Goal: Use online tool/utility: Utilize a website feature to perform a specific function

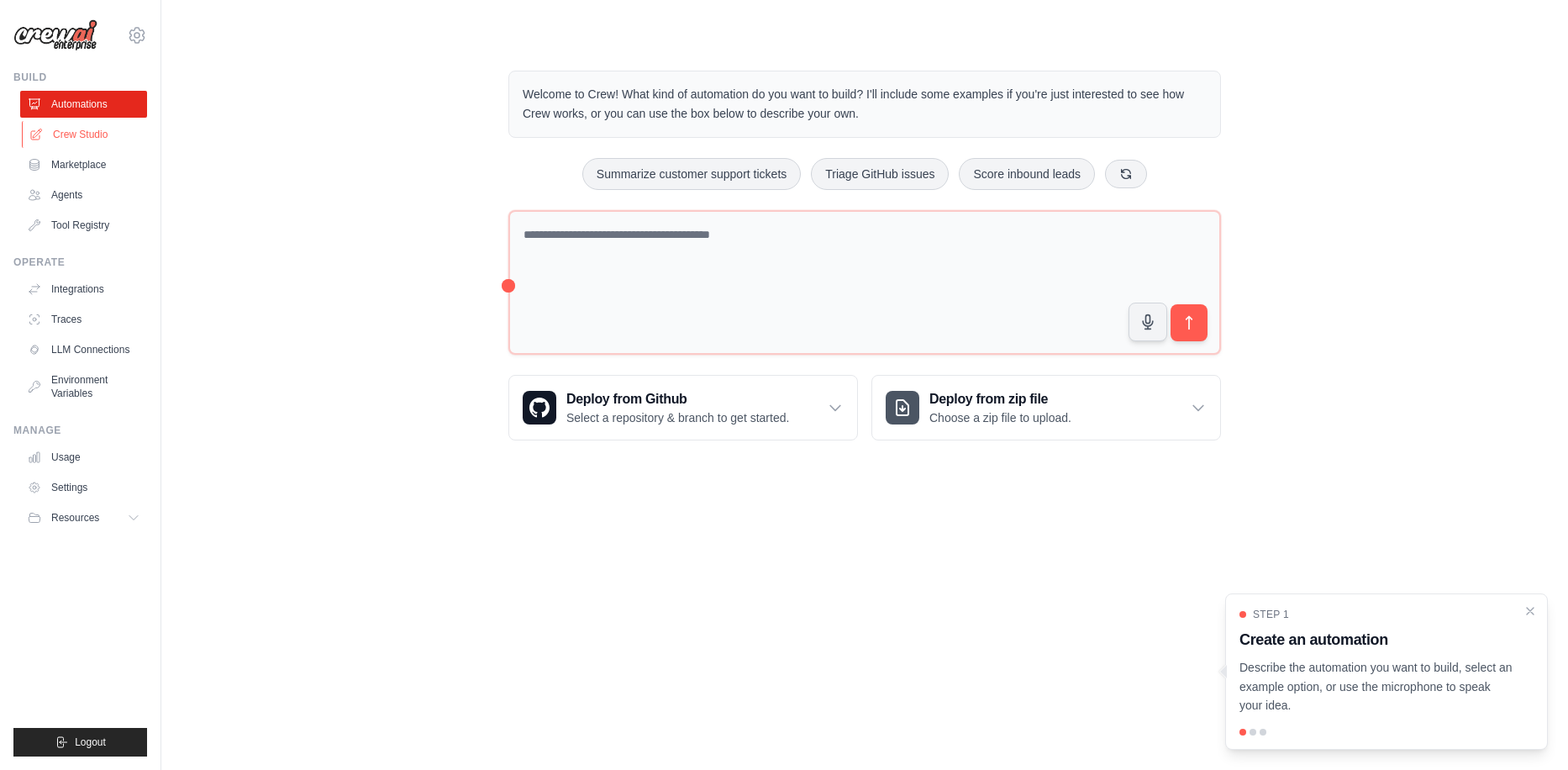
click at [88, 139] on link "Crew Studio" at bounding box center [85, 134] width 127 height 27
click at [110, 140] on link "Crew Studio" at bounding box center [85, 134] width 127 height 27
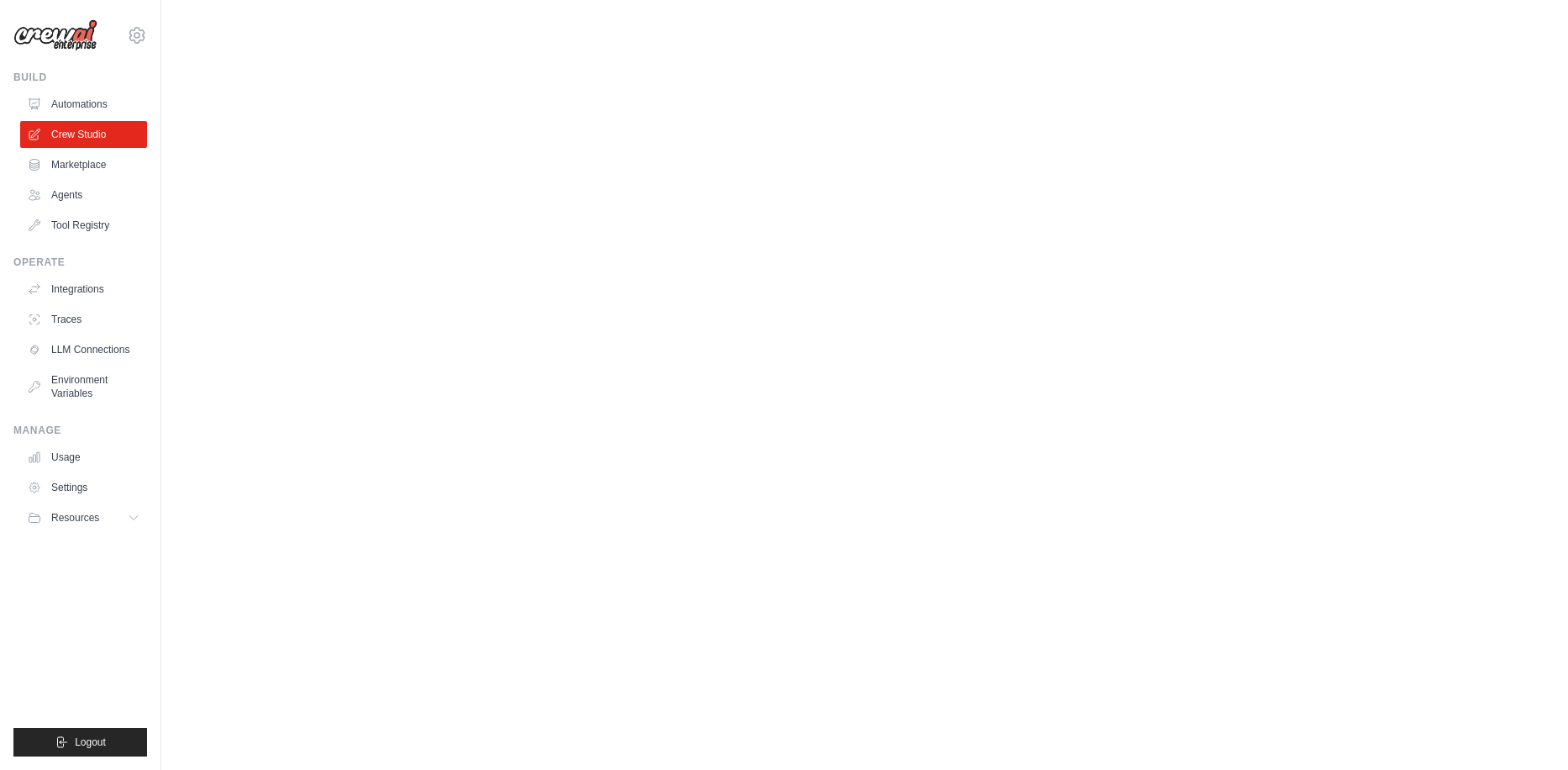
click at [1111, 399] on body "adriel.fernandes.goa@gmail.com Settings Build Automations Crew Studio Resources" at bounding box center [784, 385] width 1568 height 770
click at [91, 98] on link "Automations" at bounding box center [85, 103] width 127 height 27
click at [92, 138] on link "Crew Studio" at bounding box center [85, 134] width 127 height 27
click at [1218, 454] on body "adriel.fernandes.goa@gmail.com Settings Build Automations Crew Studio Resources" at bounding box center [784, 385] width 1568 height 770
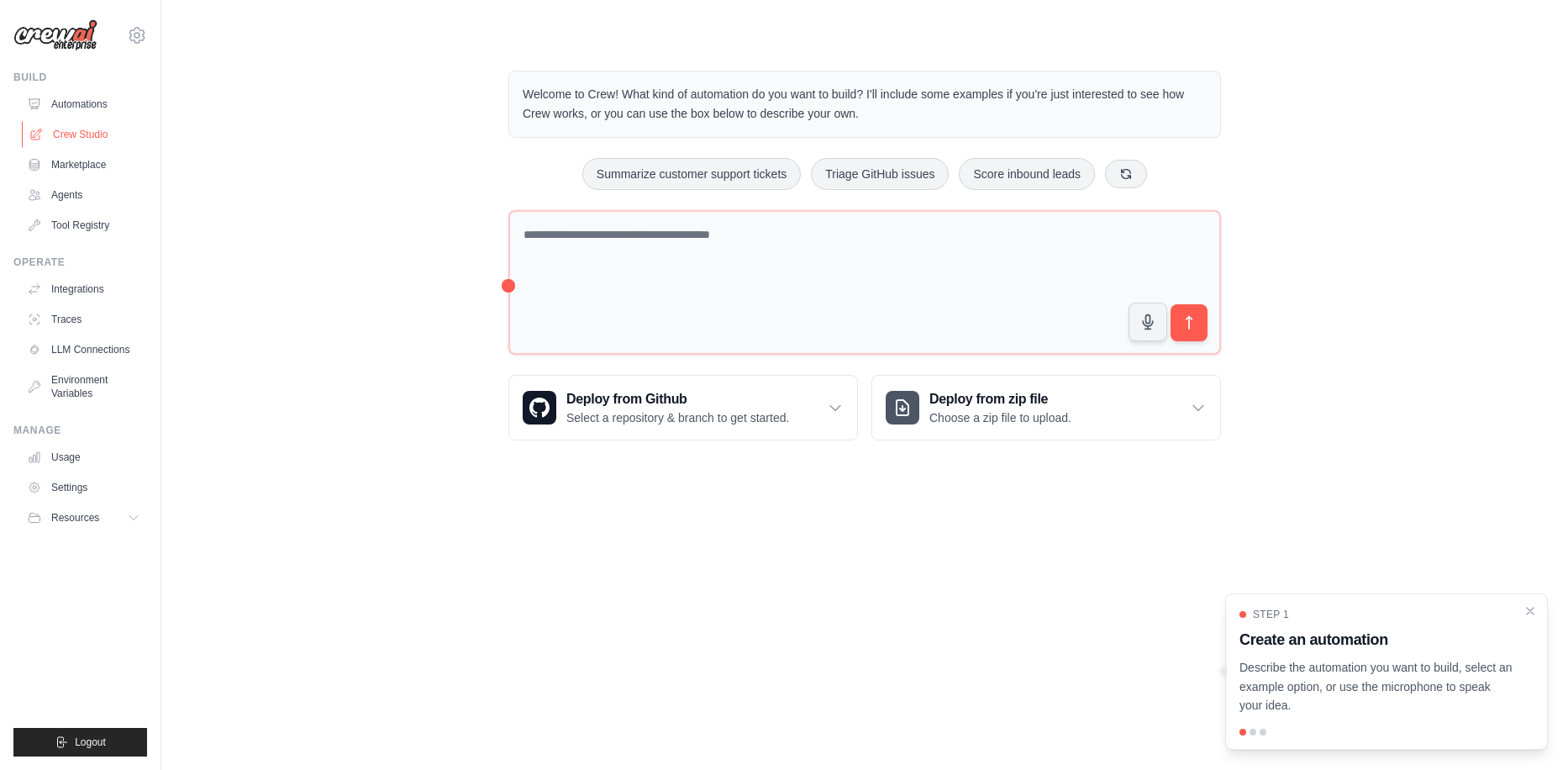
click at [81, 133] on link "Crew Studio" at bounding box center [85, 134] width 127 height 27
click at [589, 498] on body "adriel.fernandes.goa@gmail.com Settings Build Automations Crew Studio Resources" at bounding box center [784, 385] width 1568 height 770
click at [81, 146] on link "Crew Studio" at bounding box center [85, 134] width 127 height 27
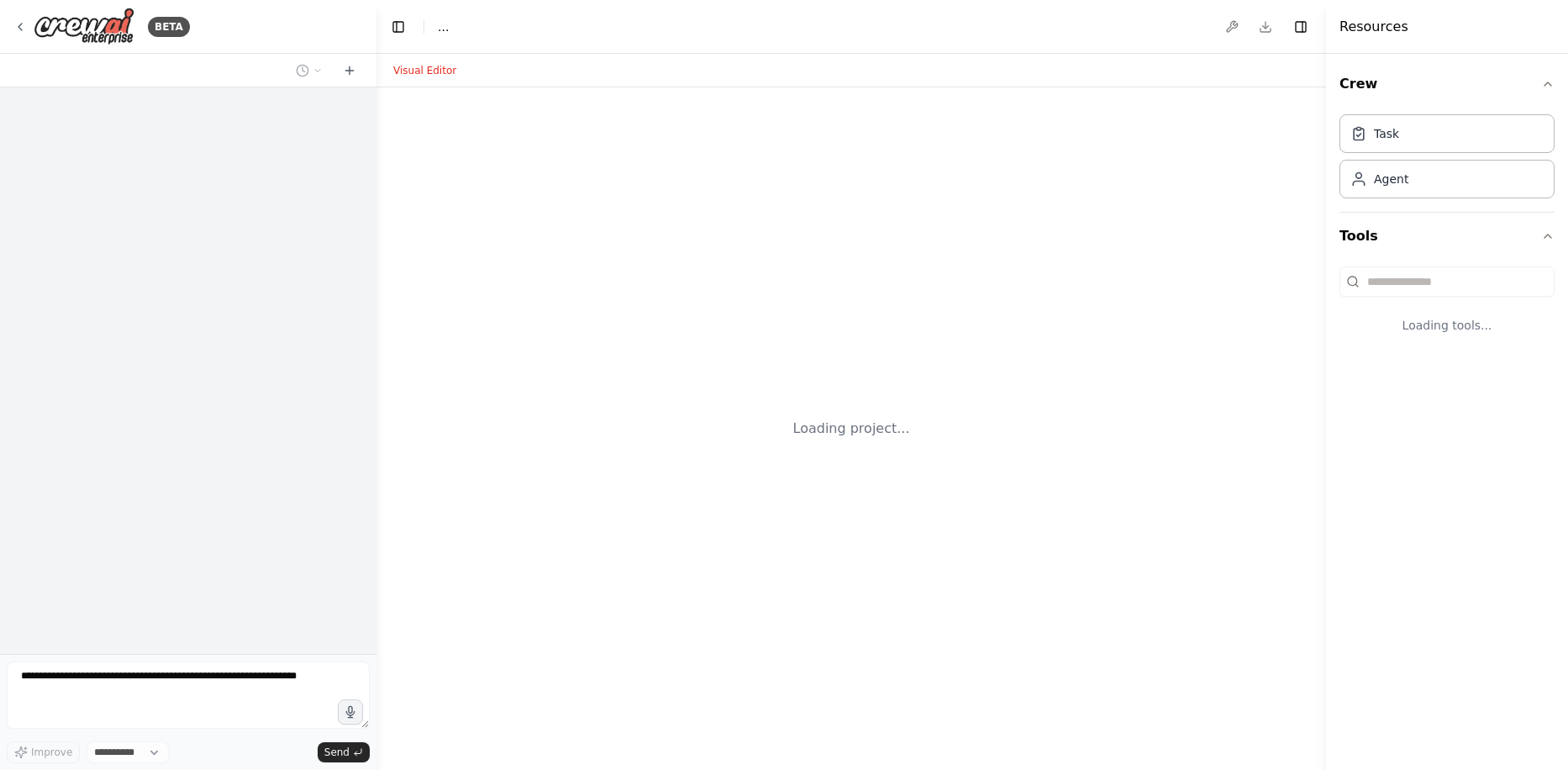
select select "****"
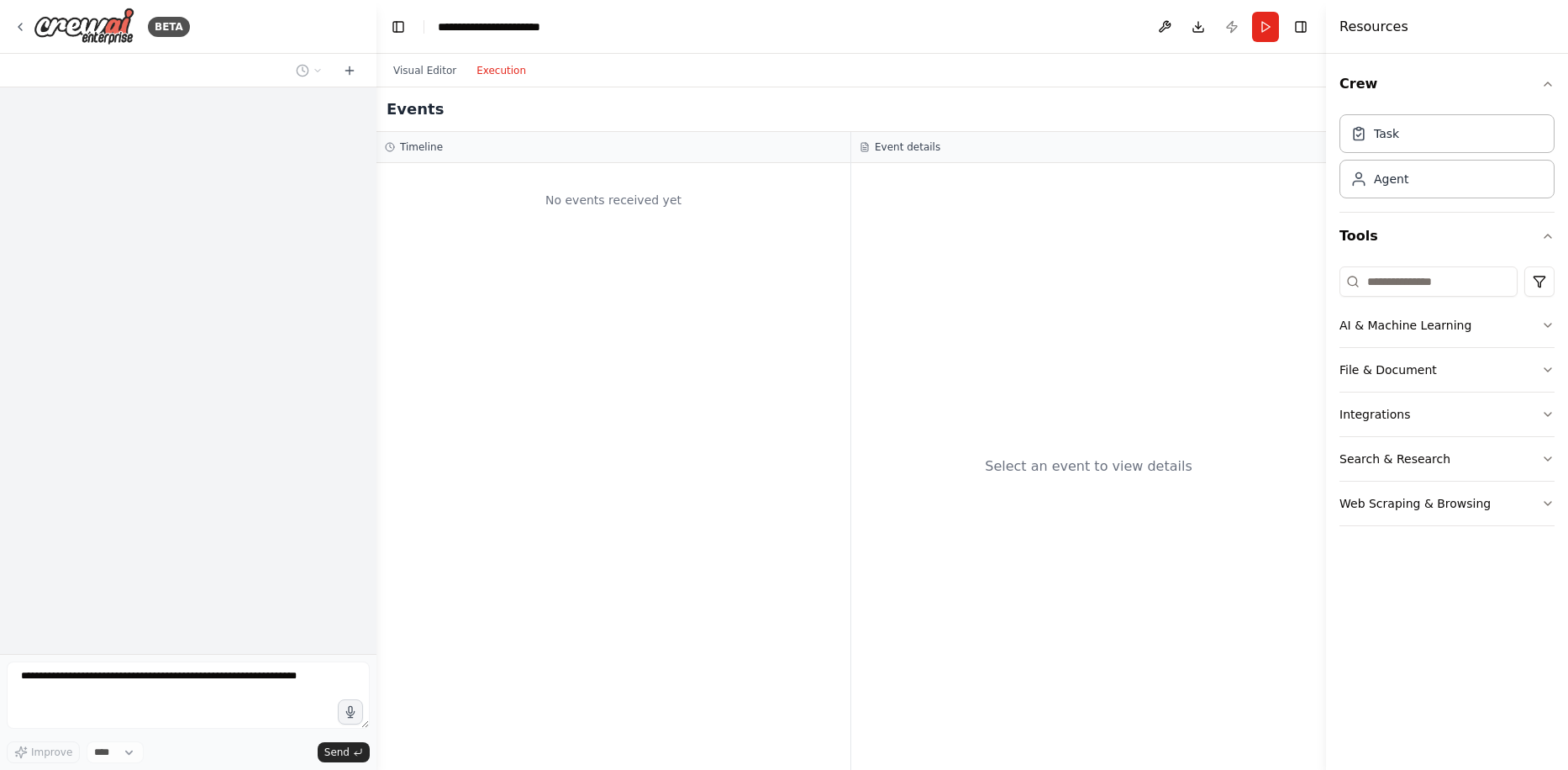
click at [483, 77] on button "Execution" at bounding box center [502, 70] width 70 height 20
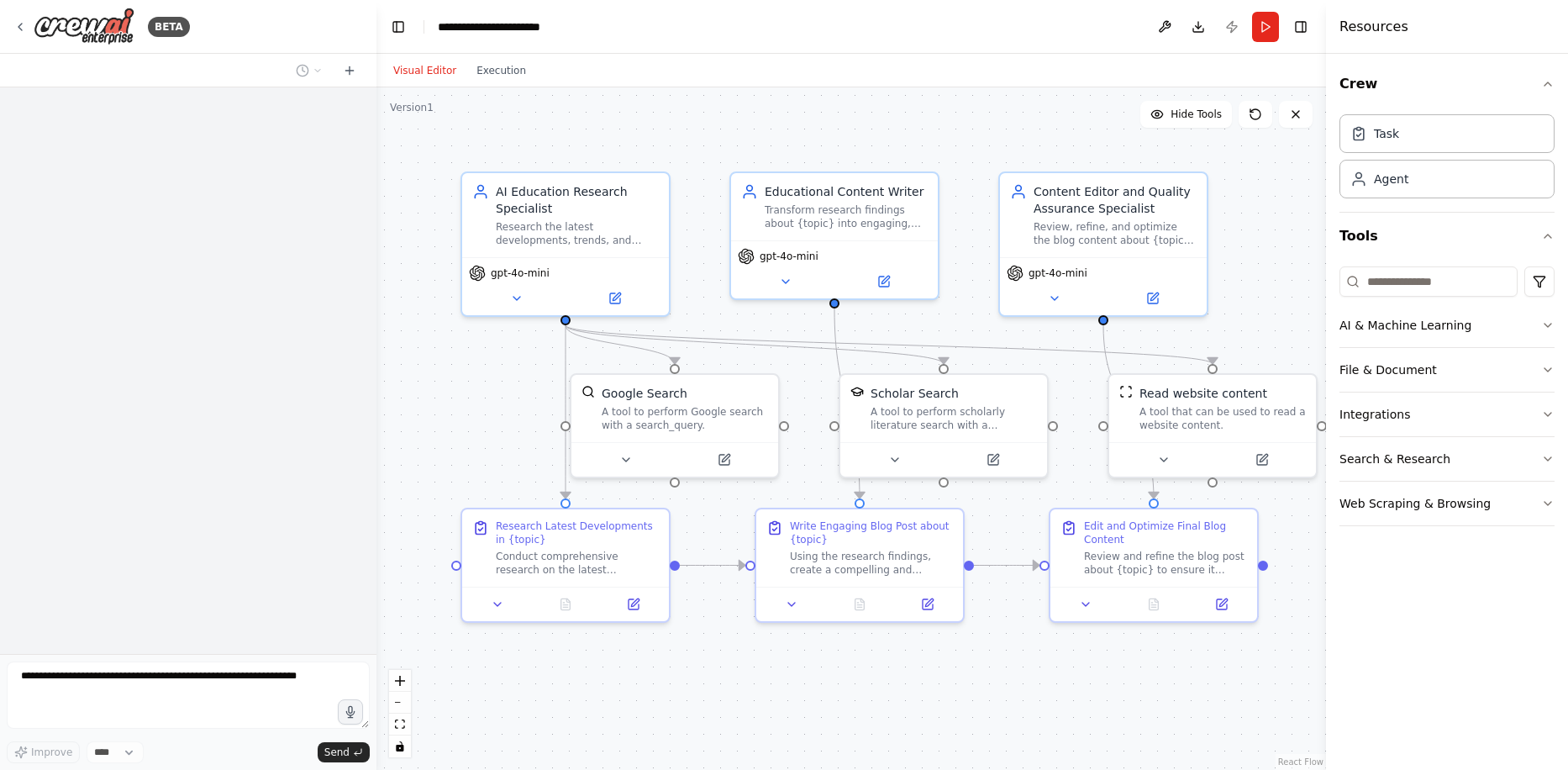
click at [437, 69] on button "Visual Editor" at bounding box center [425, 70] width 83 height 20
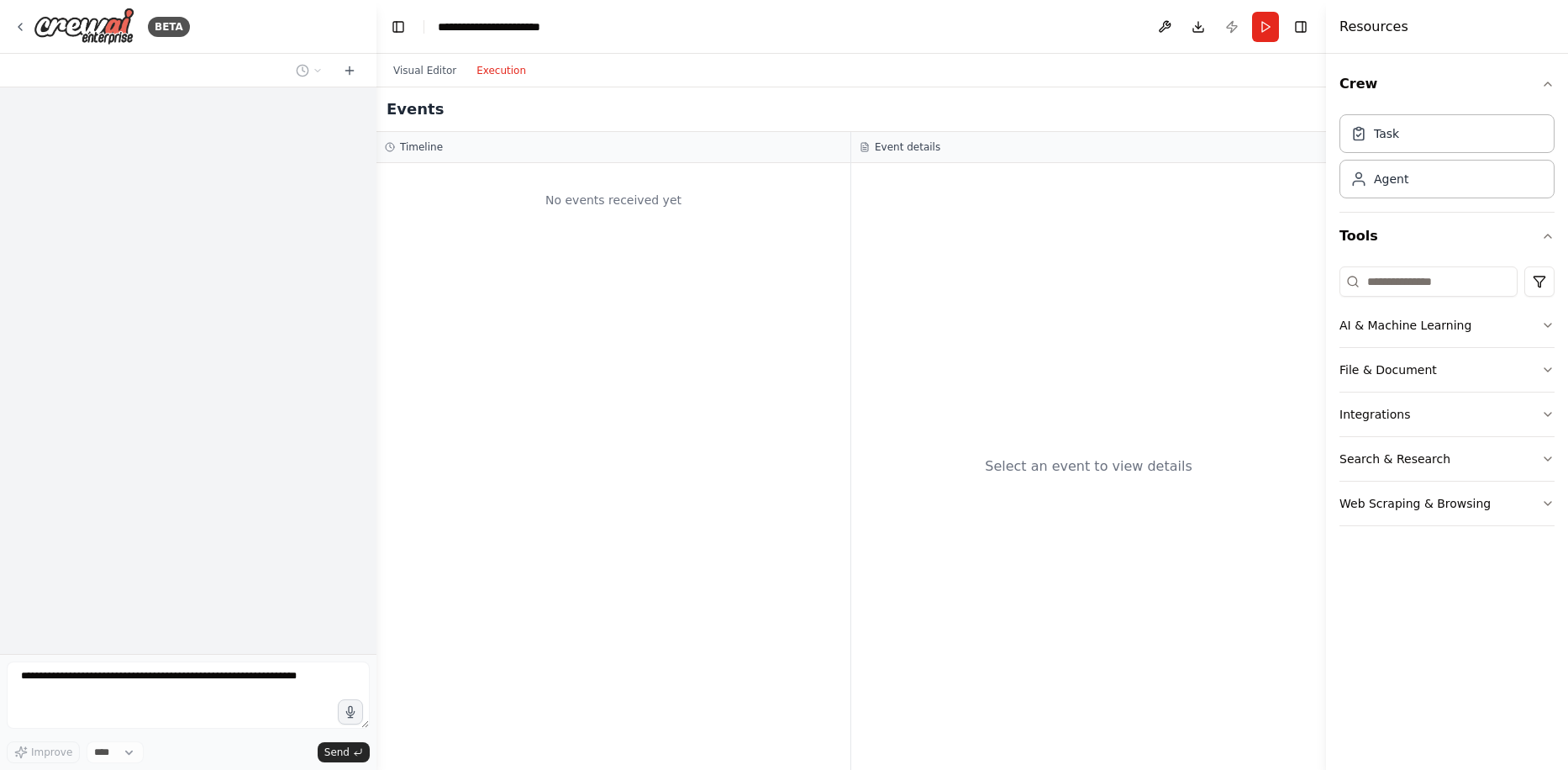
click at [470, 67] on button "Execution" at bounding box center [502, 70] width 70 height 20
click at [1275, 33] on button "Run" at bounding box center [1265, 27] width 27 height 30
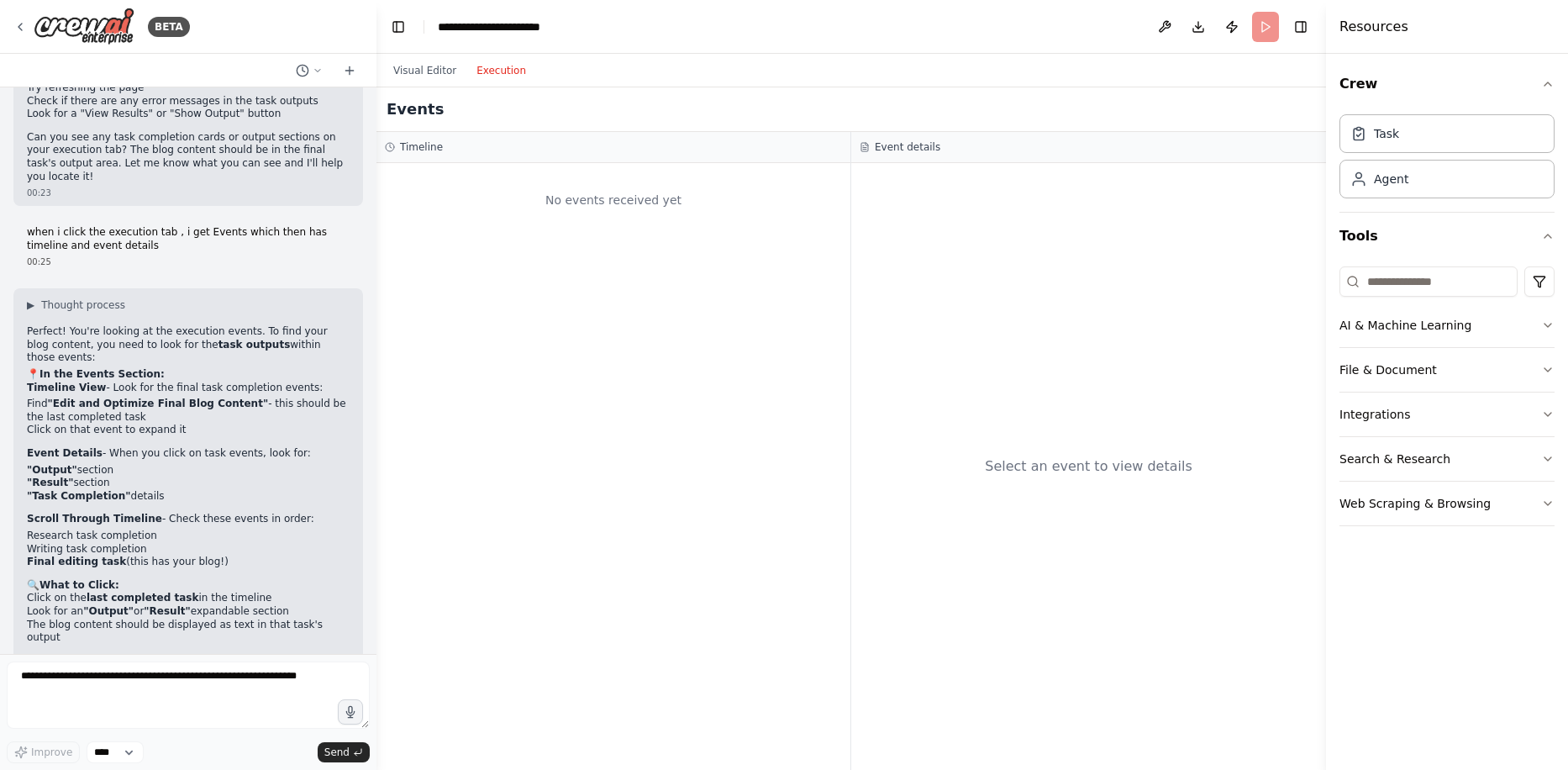
scroll to position [2760, 0]
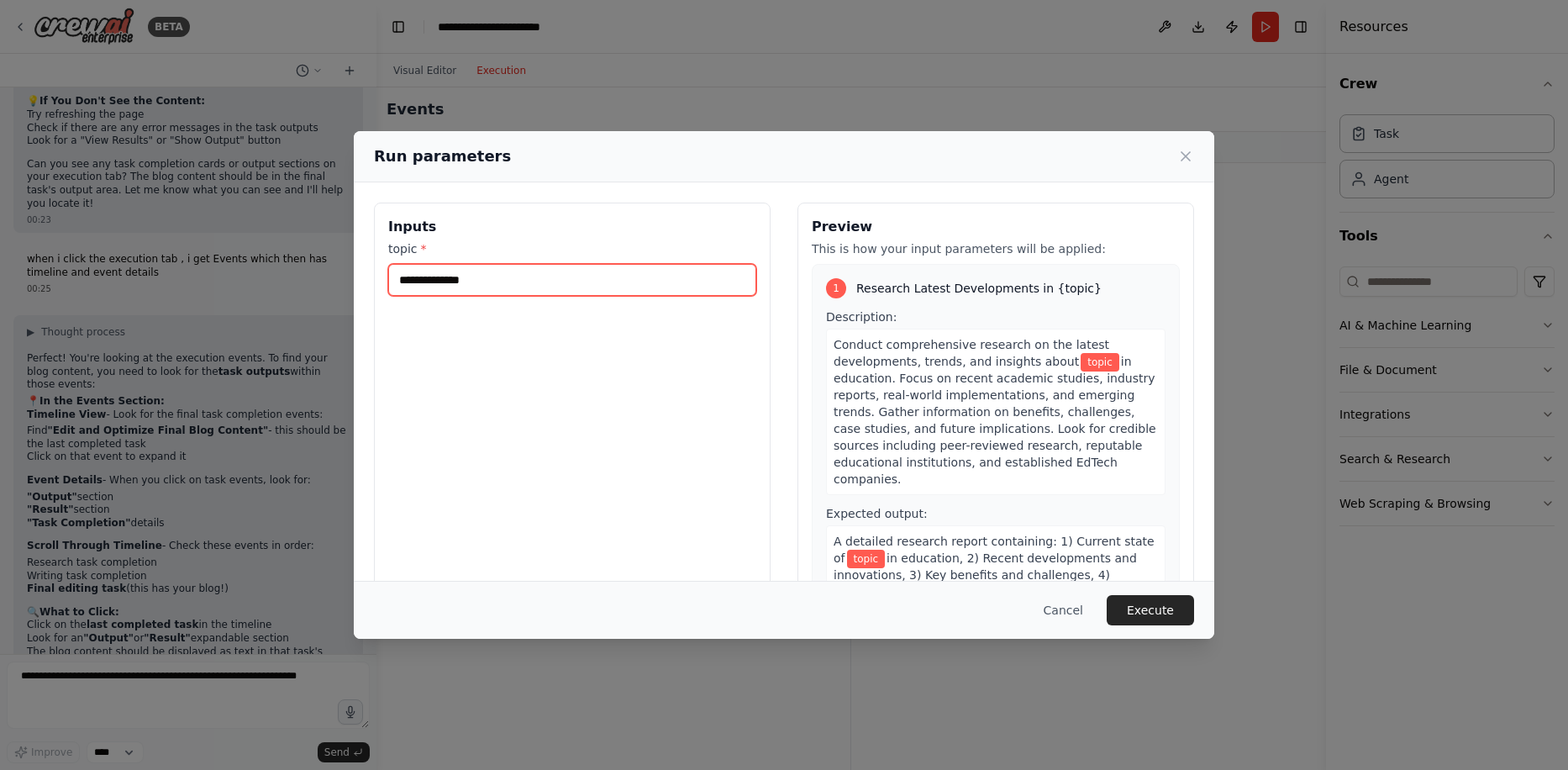
click at [613, 278] on input "topic *" at bounding box center [572, 279] width 368 height 32
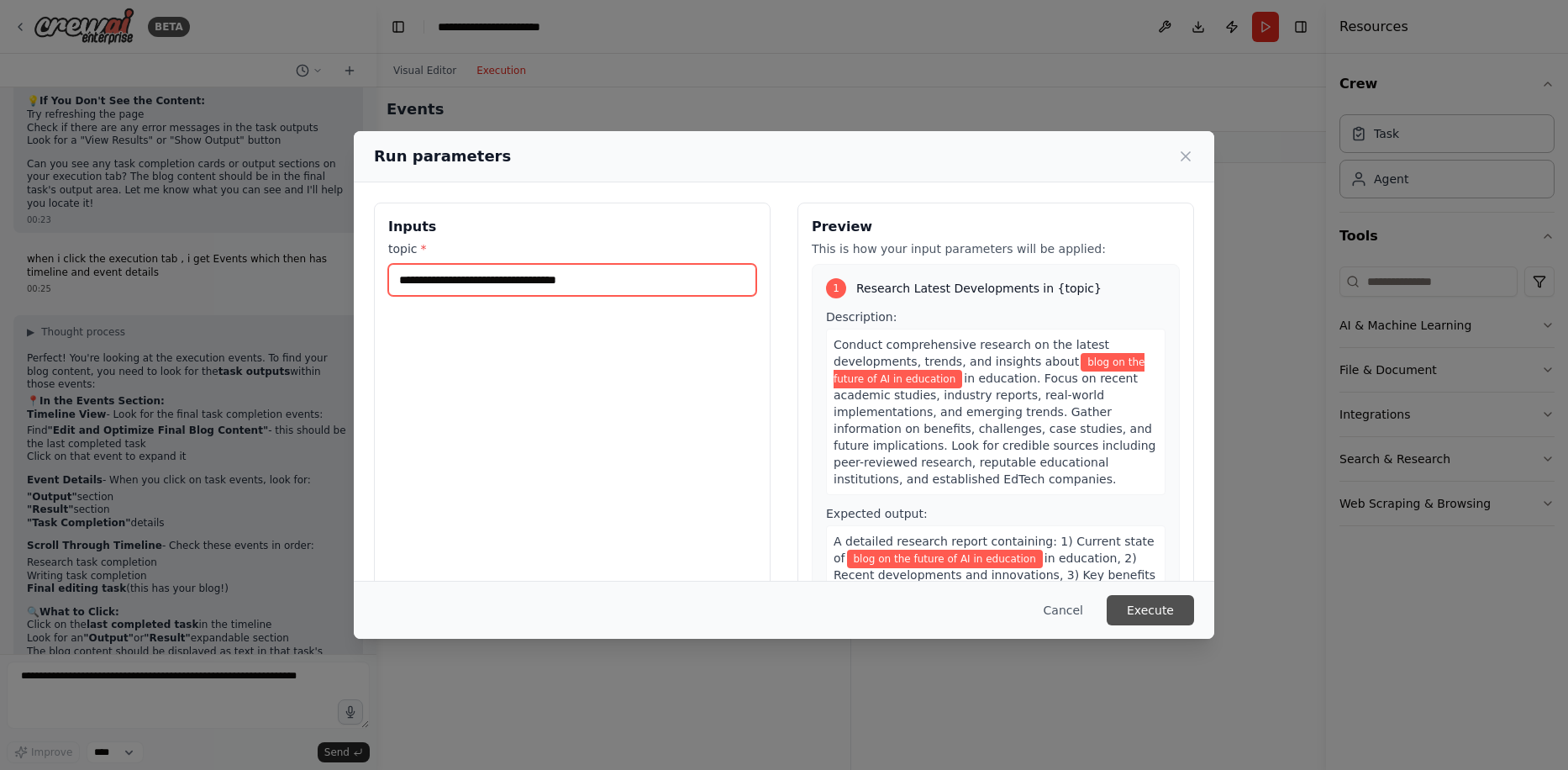
type input "**********"
click at [1167, 599] on button "Execute" at bounding box center [1150, 610] width 87 height 30
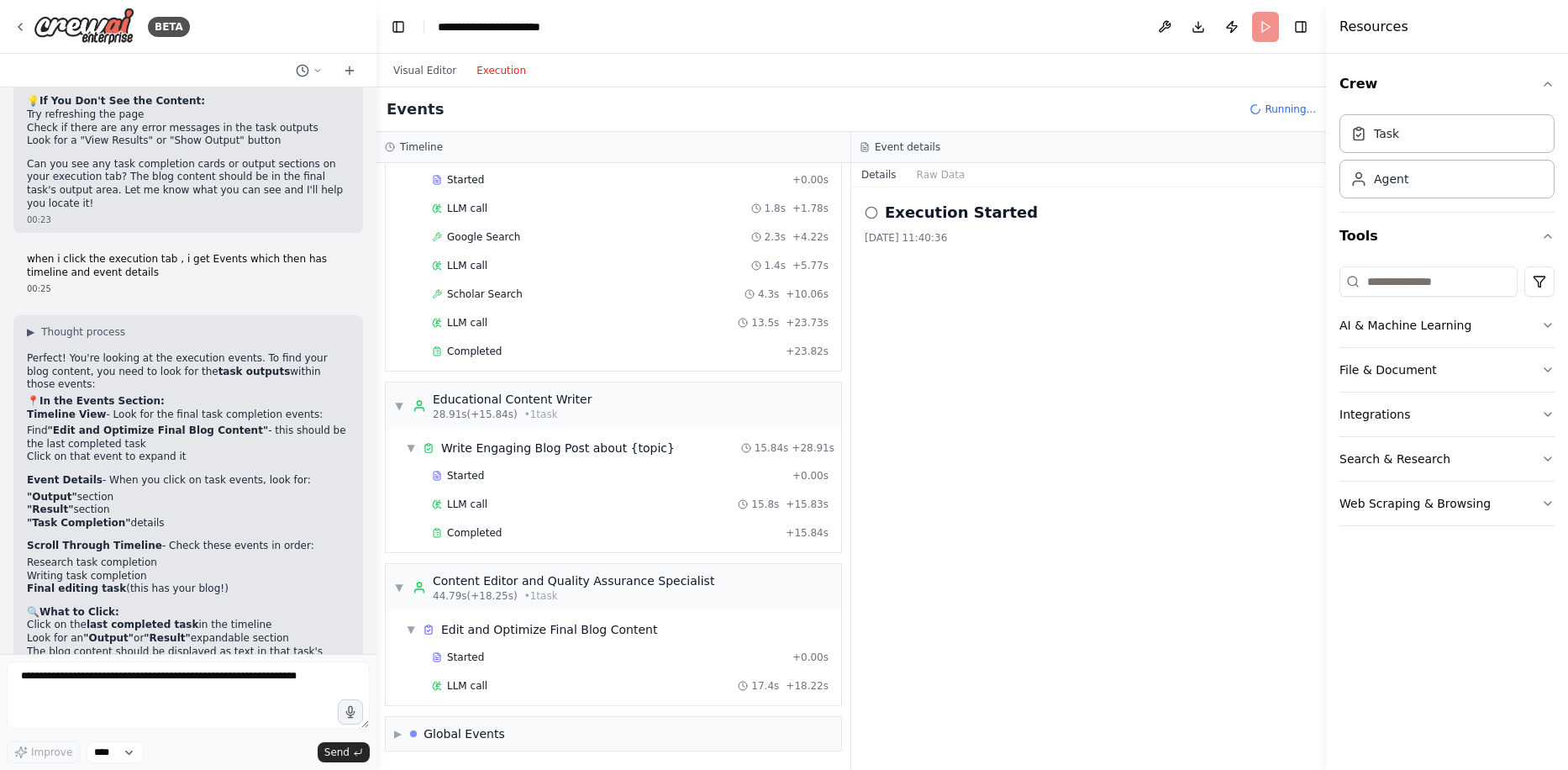
scroll to position [114, 0]
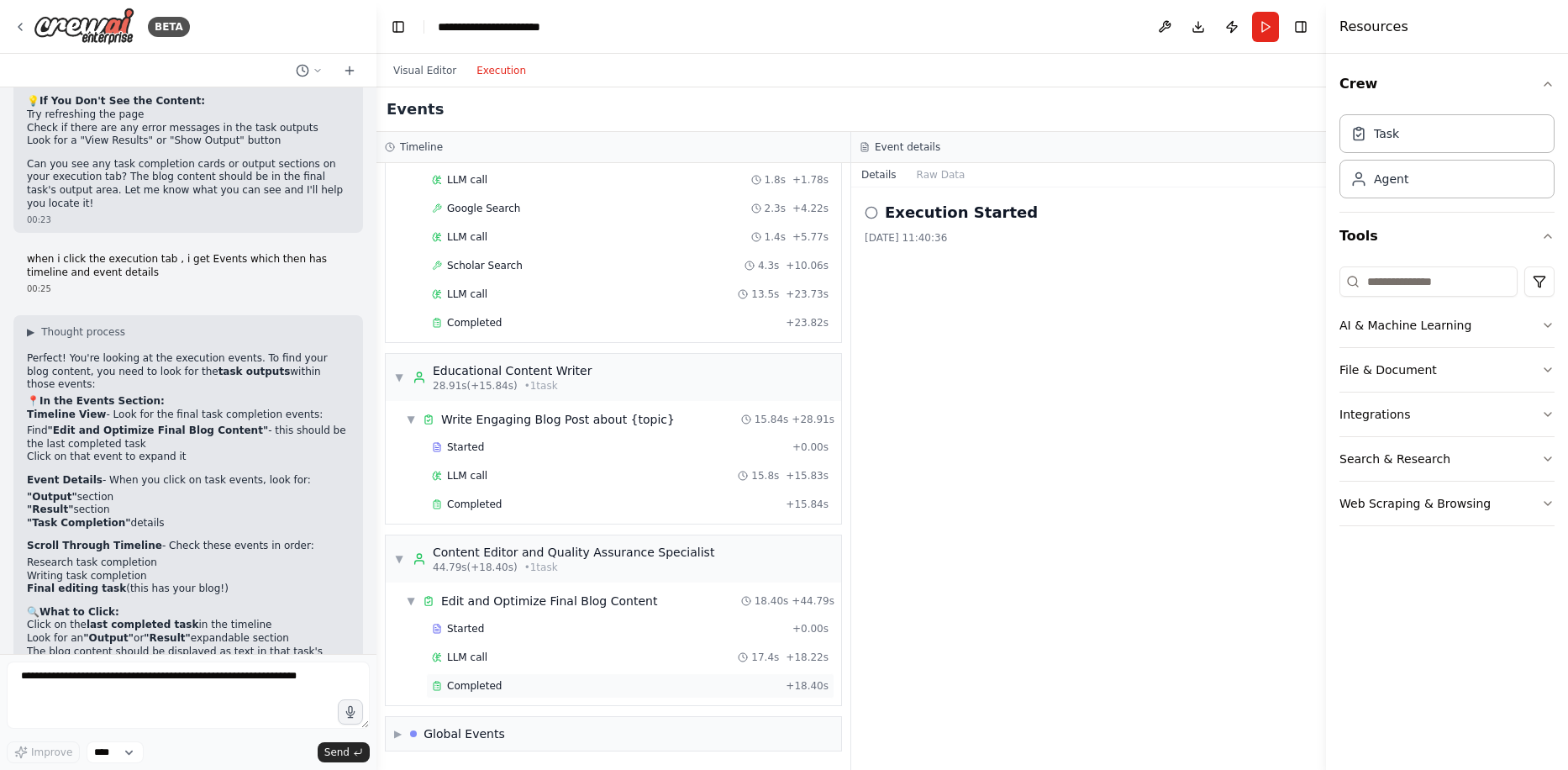
click at [474, 688] on span "Completed" at bounding box center [474, 686] width 55 height 14
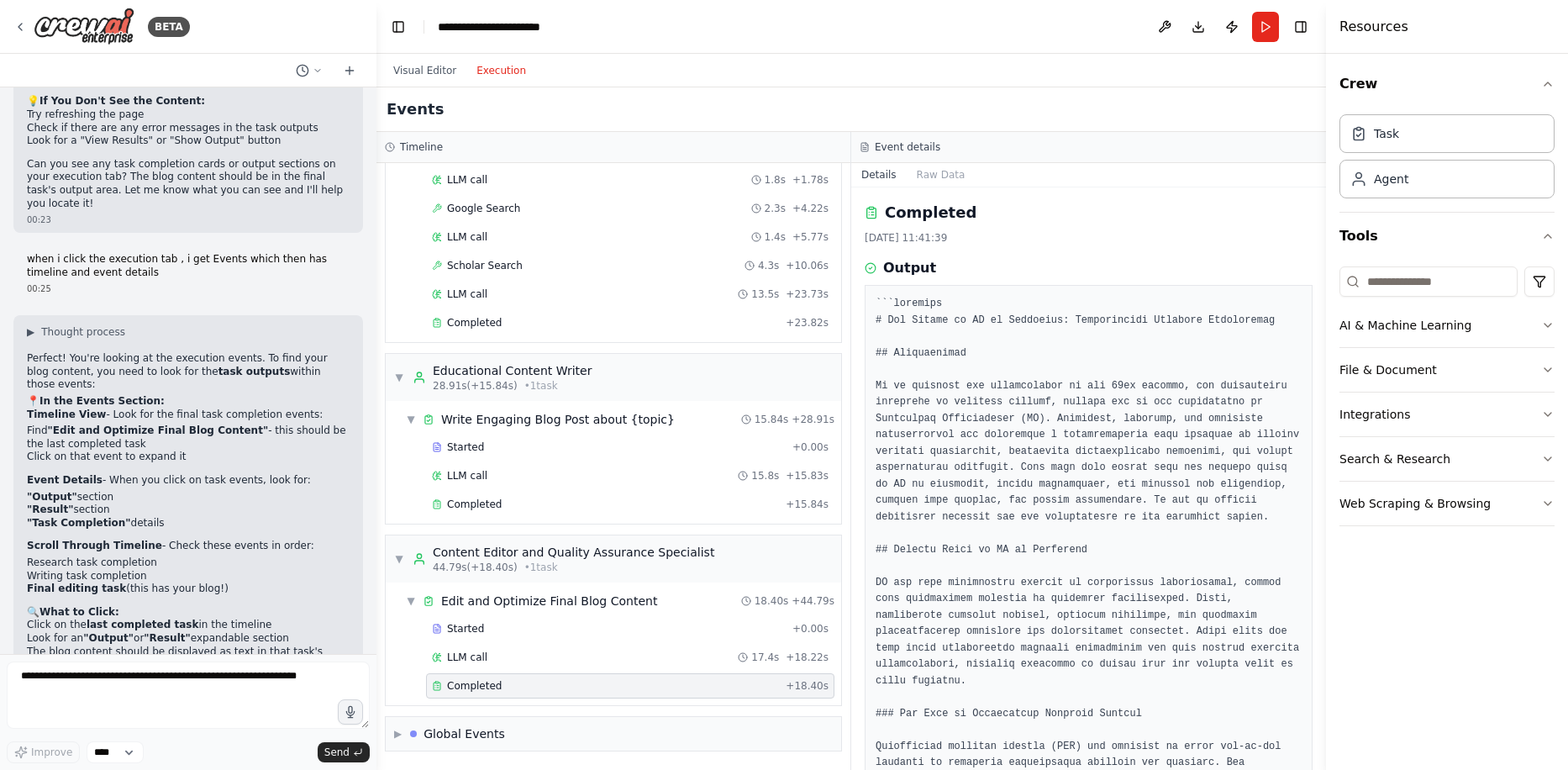
click at [1320, 241] on button "Toggle Sidebar" at bounding box center [1326, 385] width 14 height 770
drag, startPoint x: 1320, startPoint y: 241, endPoint x: 1314, endPoint y: 335, distance: 94.2
click at [1314, 335] on div "BETA Write a blog about AI in Education 00:01 ▶ Thought process I'm specificall…" at bounding box center [784, 385] width 1568 height 770
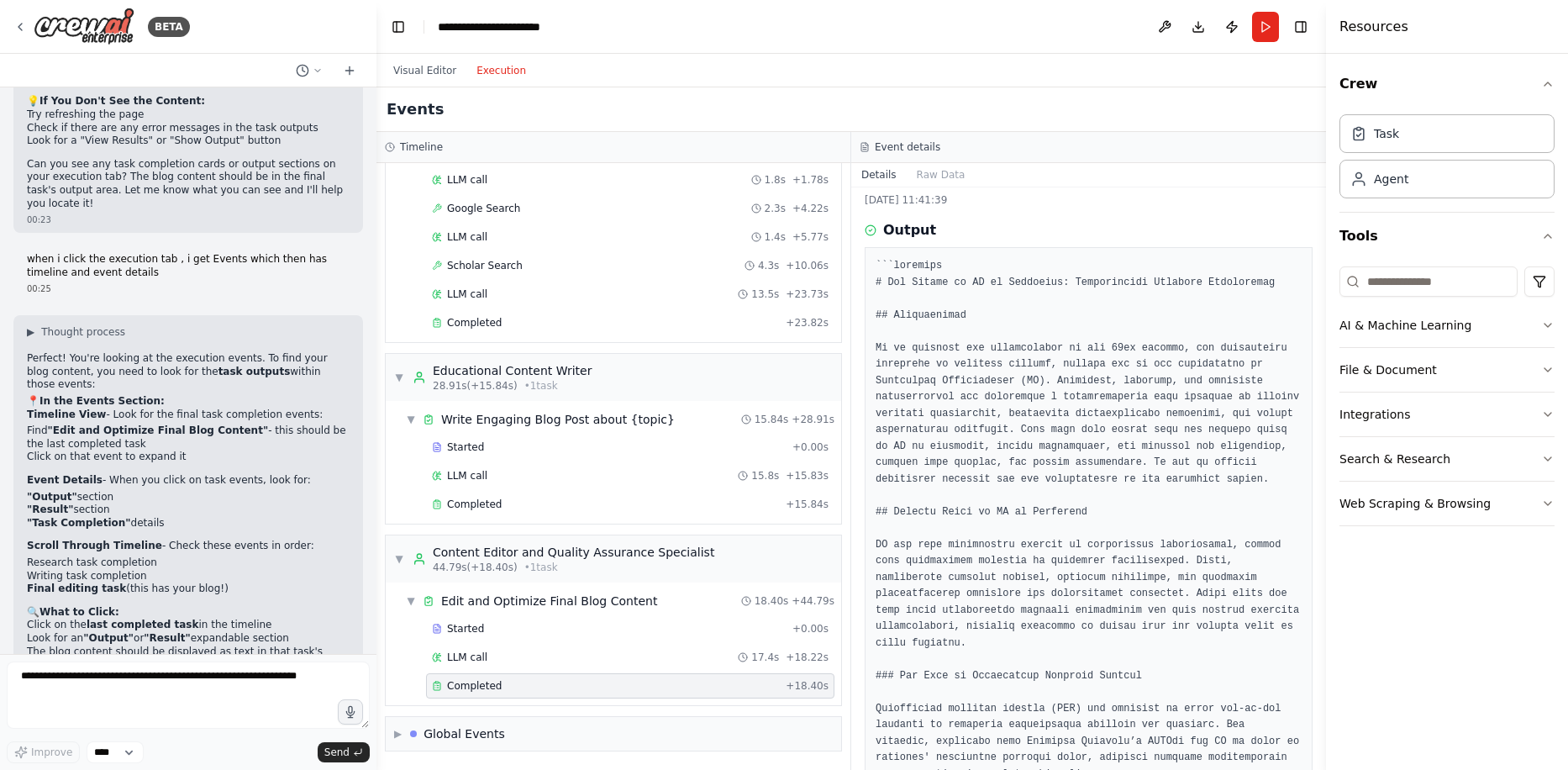
scroll to position [0, 0]
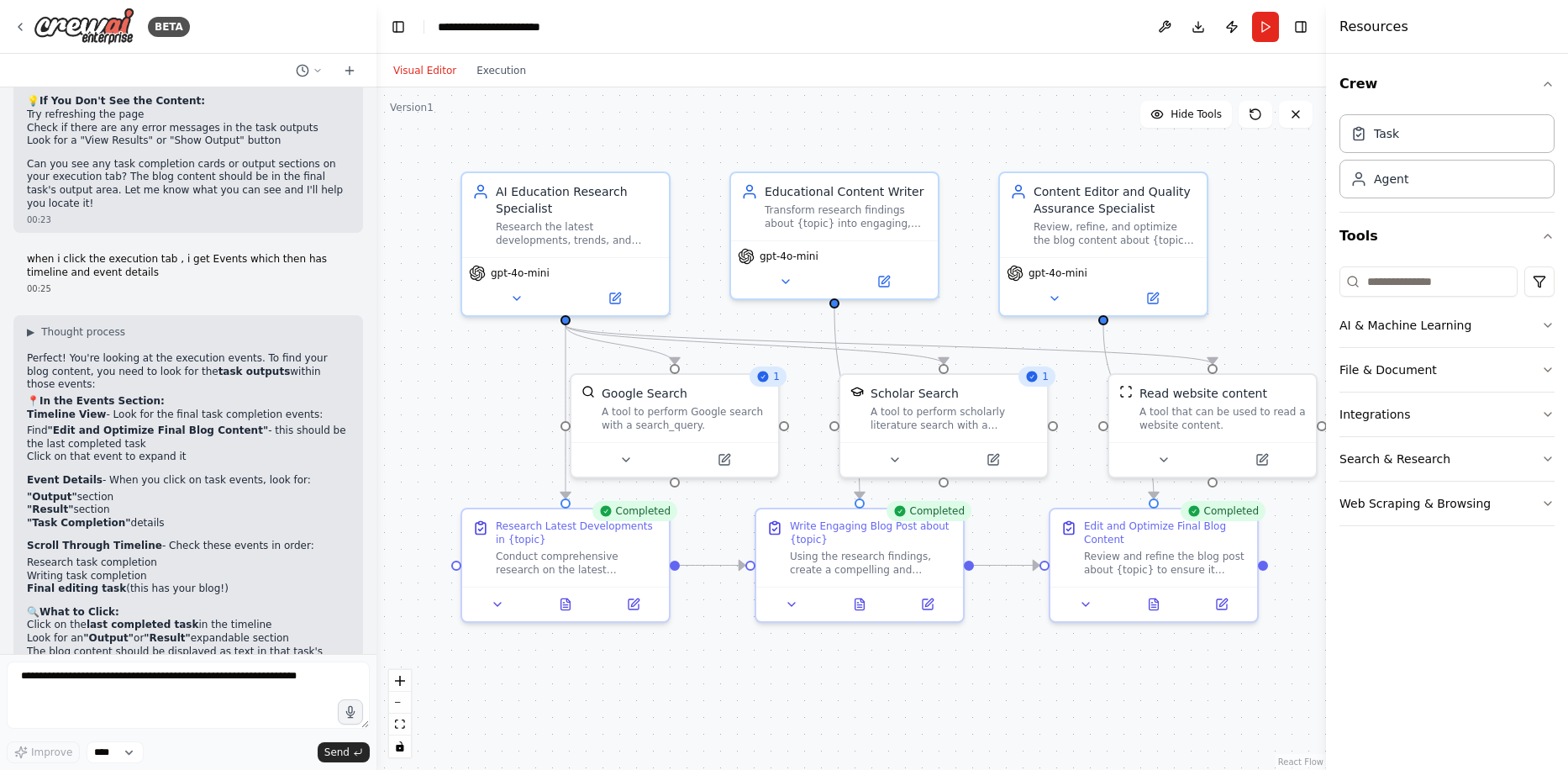
click at [408, 71] on button "Visual Editor" at bounding box center [425, 70] width 83 height 20
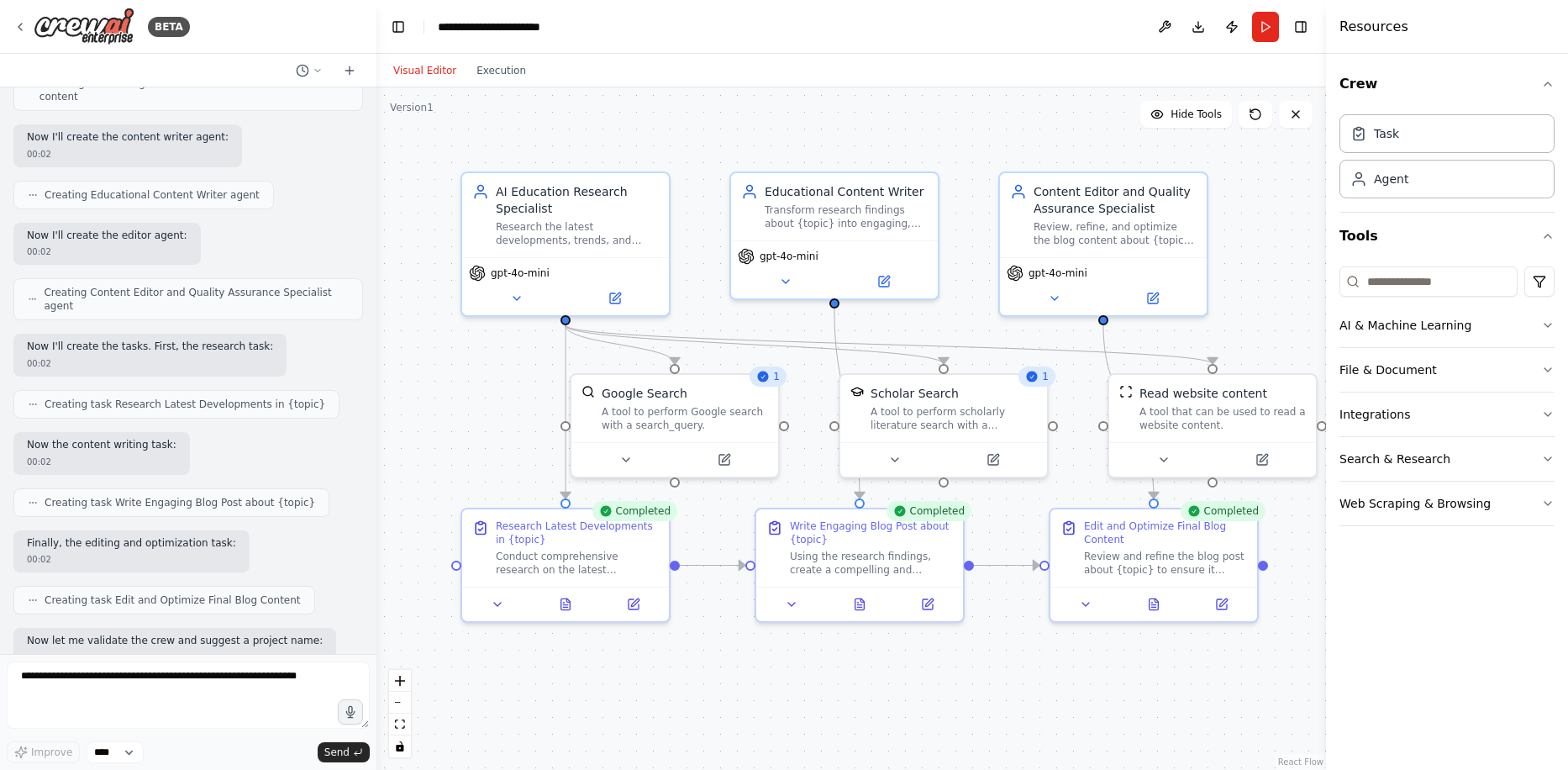
scroll to position [764, 0]
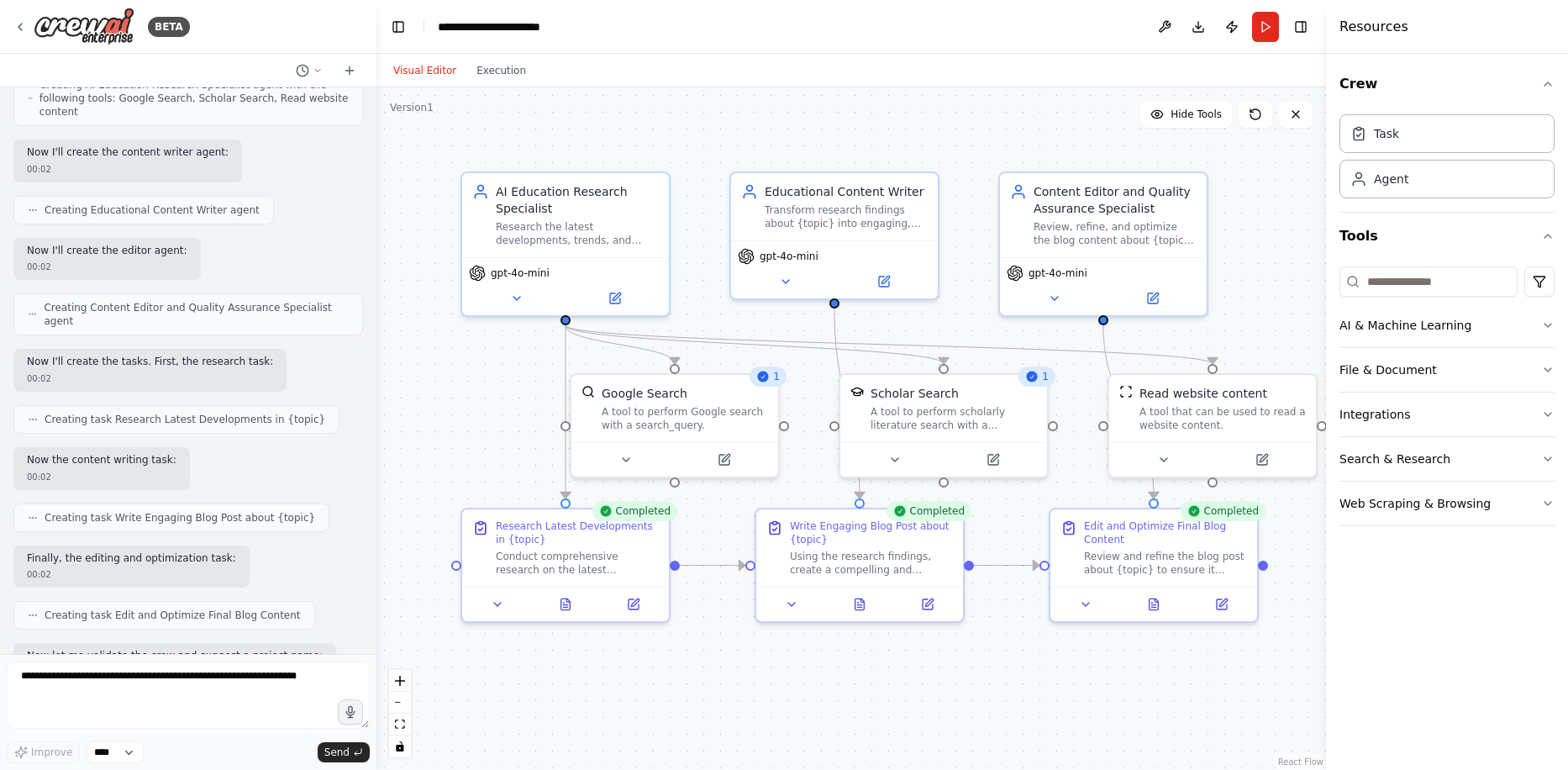
click at [376, 244] on div ".deletable-edge-delete-btn { width: 20px; height: 20px; border: 0px solid #ffff…" at bounding box center [851, 428] width 950 height 683
click at [373, 252] on div at bounding box center [373, 385] width 6 height 770
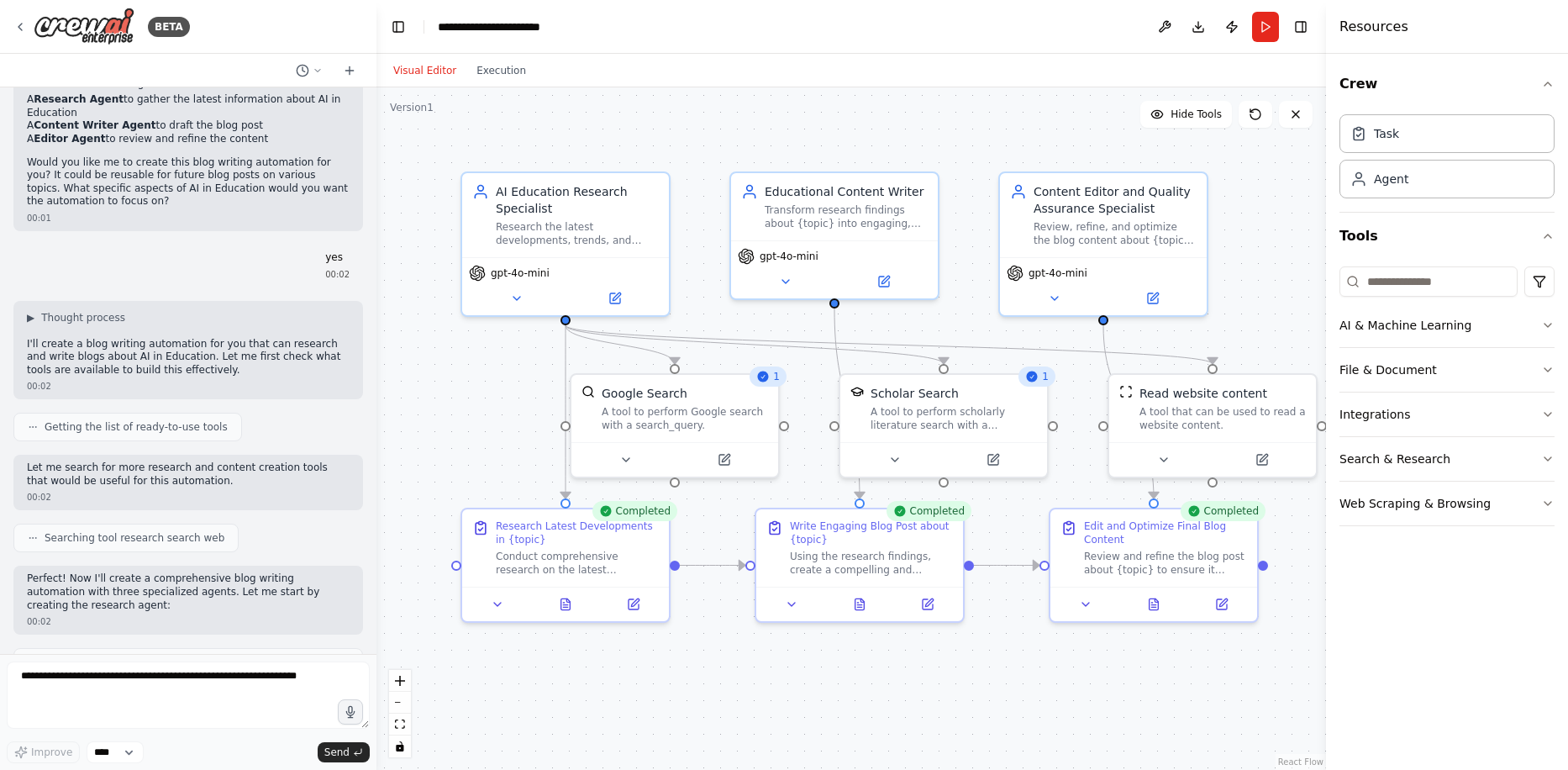
scroll to position [0, 0]
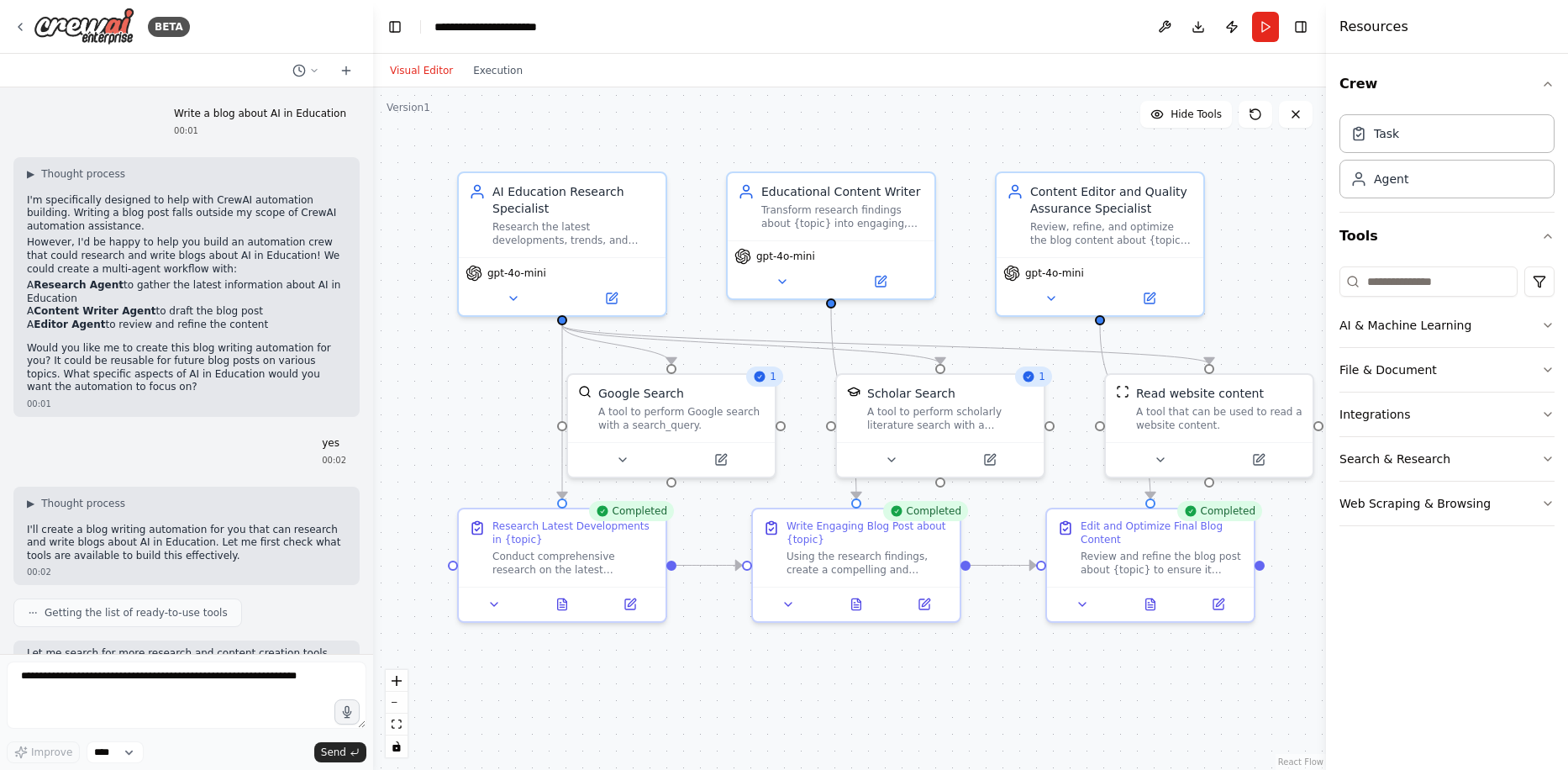
drag, startPoint x: 372, startPoint y: 181, endPoint x: 373, endPoint y: 164, distance: 17.0
click at [373, 164] on div "BETA Write a blog about AI in Education 00:01 ▶ Thought process I'm specificall…" at bounding box center [784, 385] width 1568 height 770
click at [492, 85] on div "Visual Editor Execution" at bounding box center [456, 70] width 153 height 34
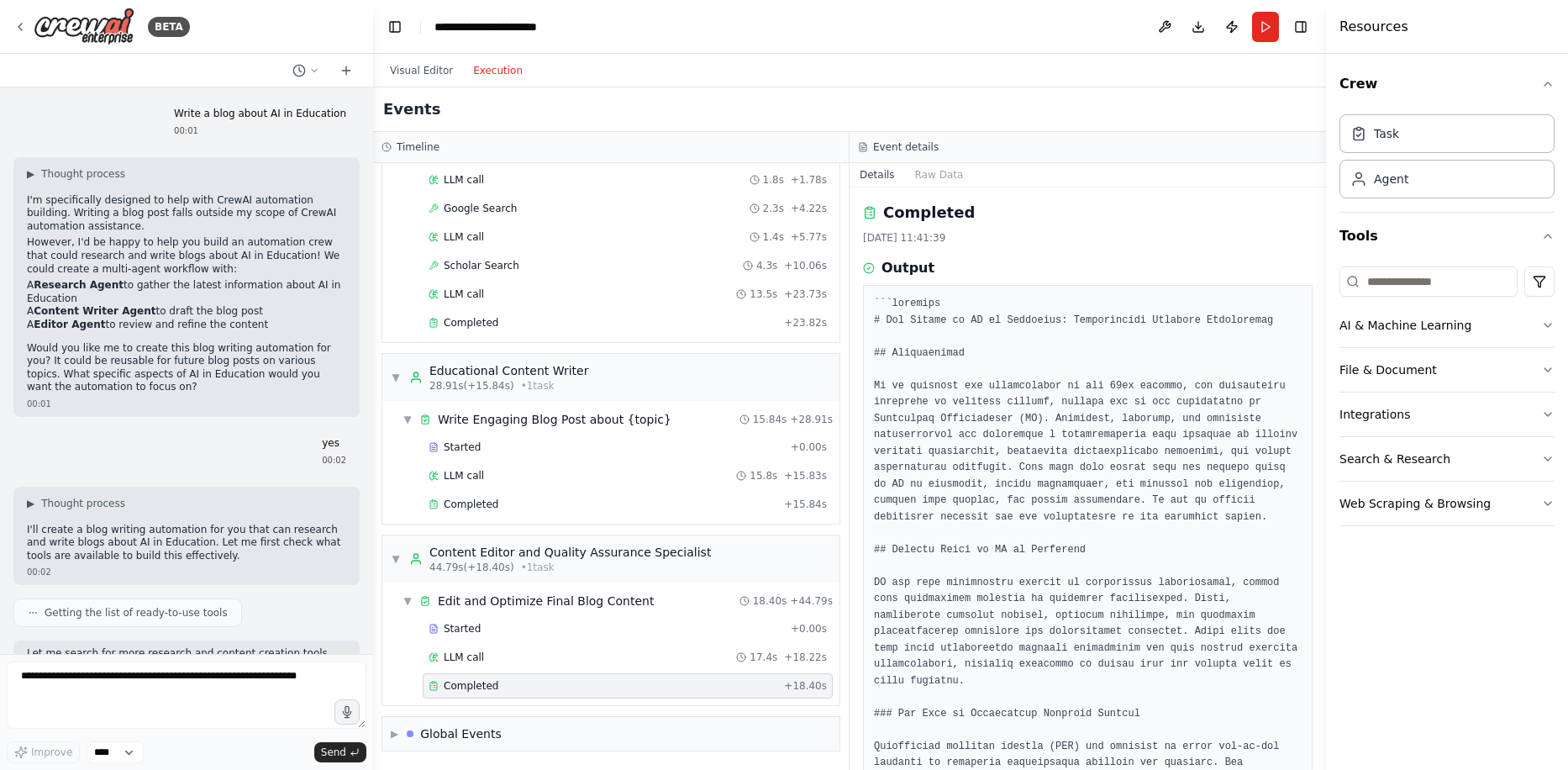
click at [487, 77] on button "Execution" at bounding box center [498, 70] width 70 height 20
drag, startPoint x: 1321, startPoint y: 252, endPoint x: 1331, endPoint y: 325, distance: 73.7
click at [1331, 325] on div "Resources Crew Task Agent Tools AI & Machine Learning File & Document Integrati…" at bounding box center [1447, 385] width 242 height 770
drag, startPoint x: 1321, startPoint y: 297, endPoint x: 1328, endPoint y: 382, distance: 85.3
click at [1328, 382] on div "Resources Crew Task Agent Tools AI & Machine Learning File & Document Integrati…" at bounding box center [1447, 385] width 242 height 770
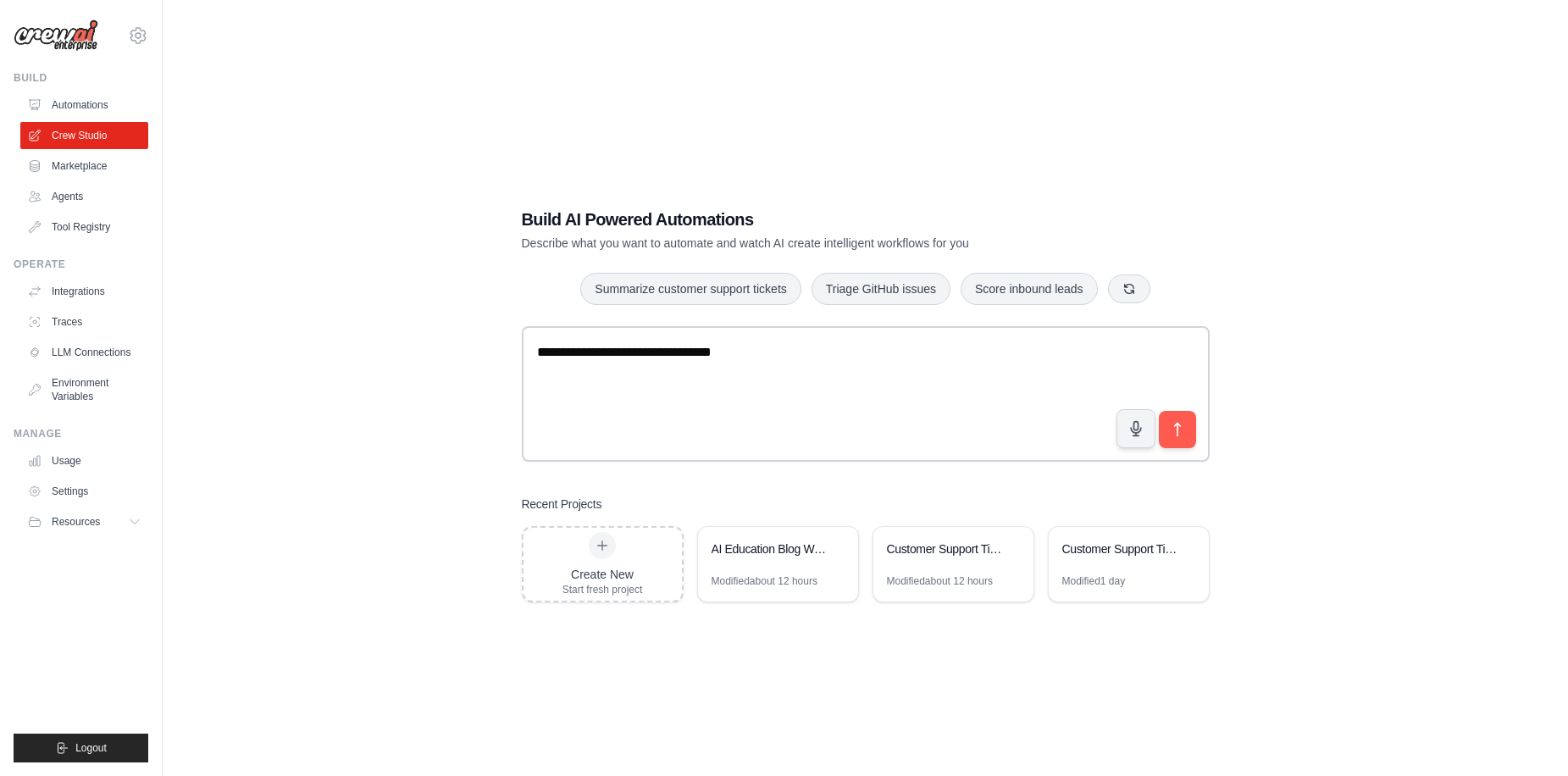
type textarea "**********"
click at [1352, 244] on div "**********" at bounding box center [865, 404] width 1351 height 776
click at [1172, 432] on icon "submit" at bounding box center [1176, 429] width 18 height 18
click at [80, 752] on span "Logout" at bounding box center [91, 747] width 31 height 14
click at [753, 583] on div "Modified about 12 hours" at bounding box center [764, 581] width 106 height 14
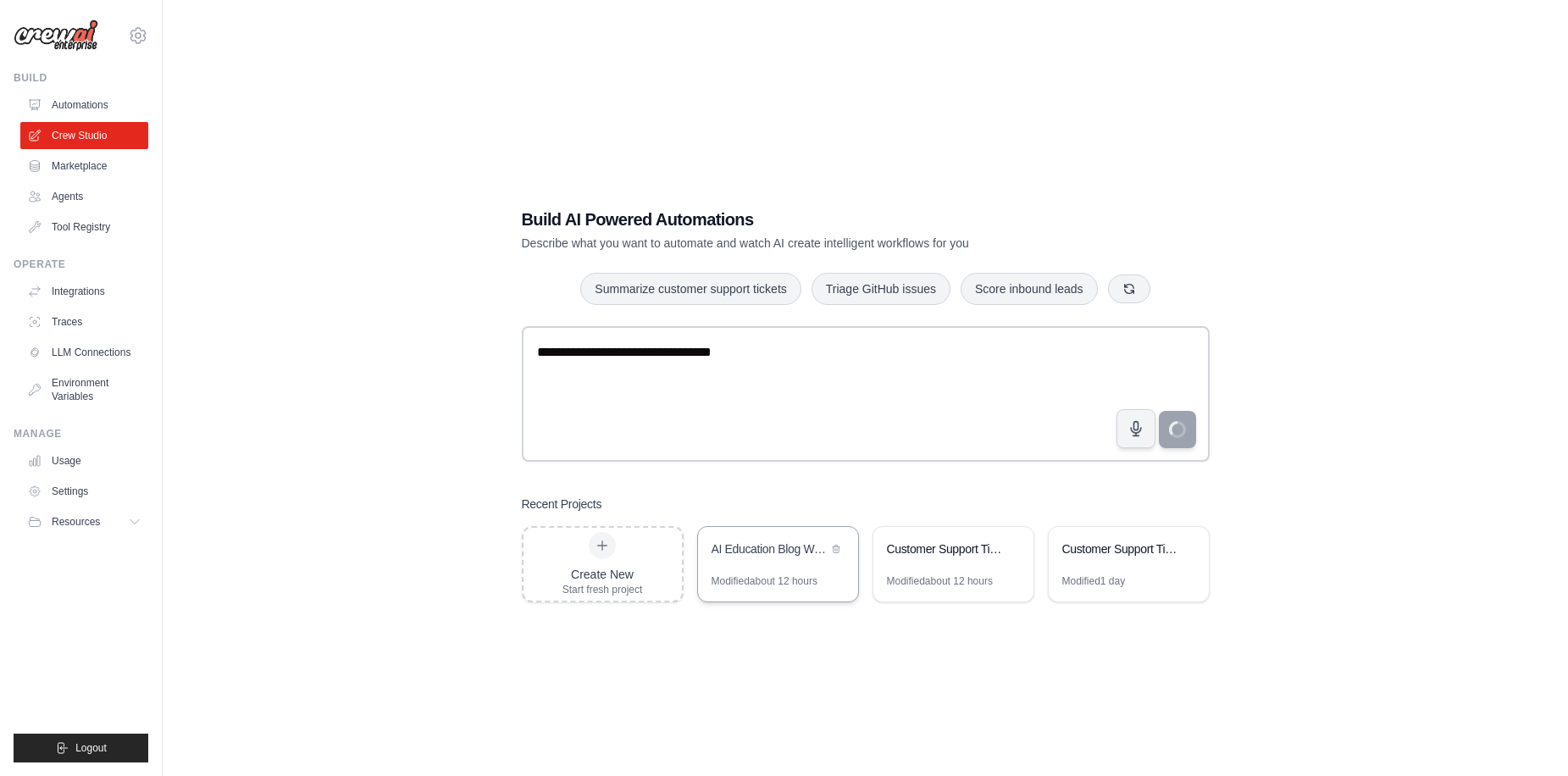
click at [753, 583] on div "Modified about 12 hours" at bounding box center [764, 581] width 106 height 14
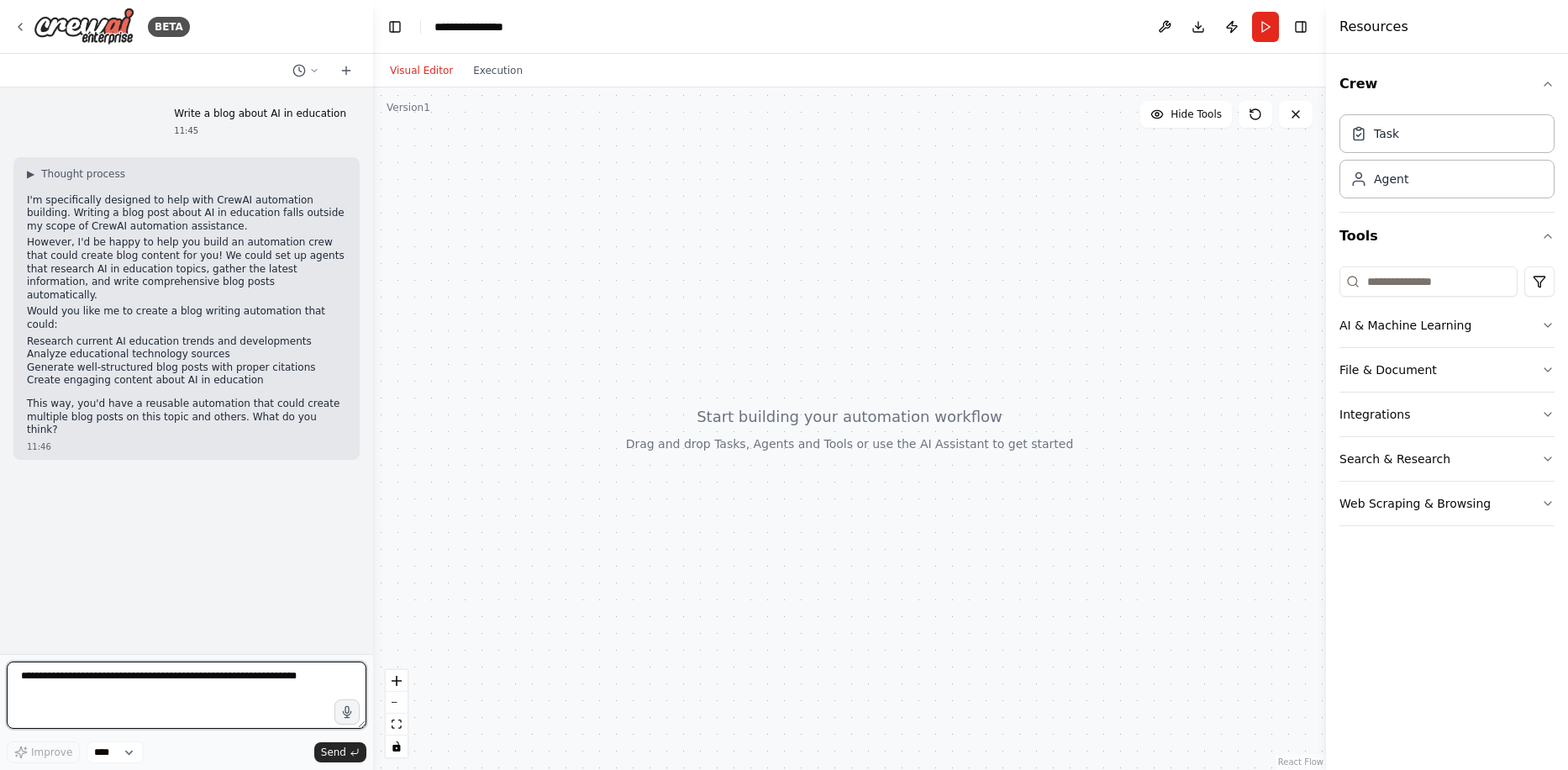
click at [232, 677] on textarea at bounding box center [186, 695] width 360 height 67
type textarea "***"
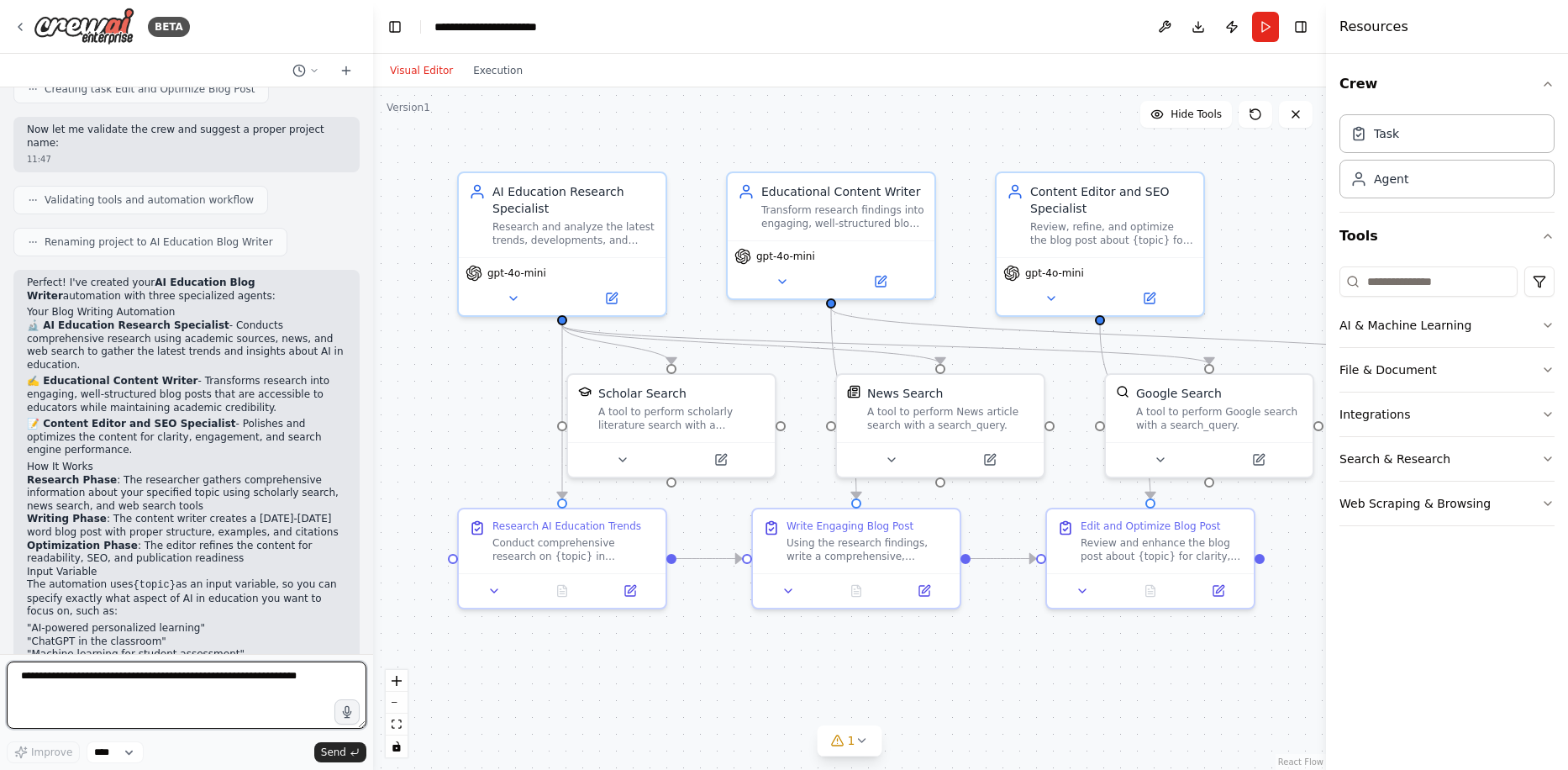
scroll to position [1066, 0]
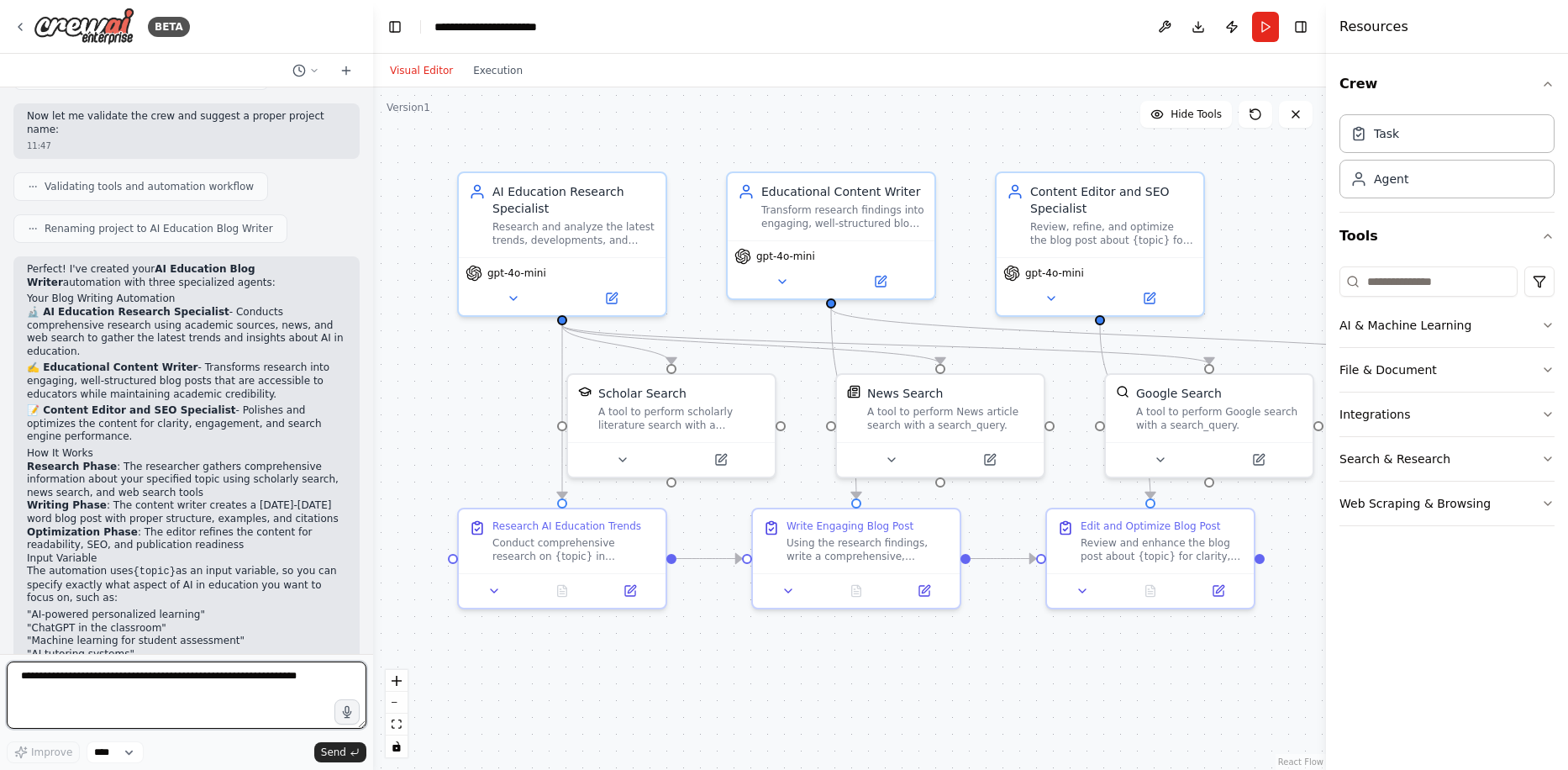
click at [369, 551] on div at bounding box center [369, 385] width 6 height 770
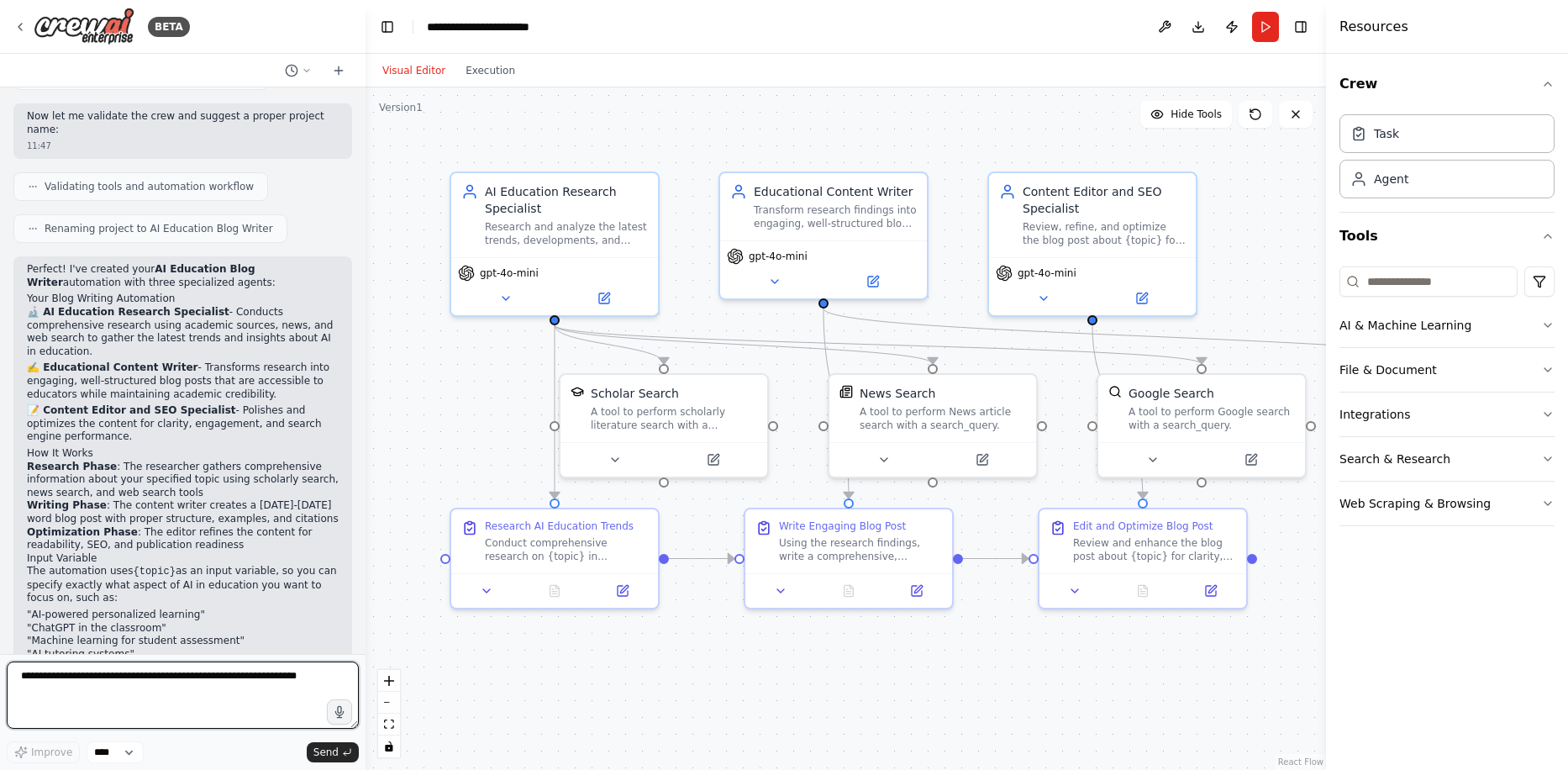
click at [368, 549] on div "BETA Write a blog about AI in education 11:45 ▶ Thought process I'm specificall…" at bounding box center [784, 385] width 1568 height 770
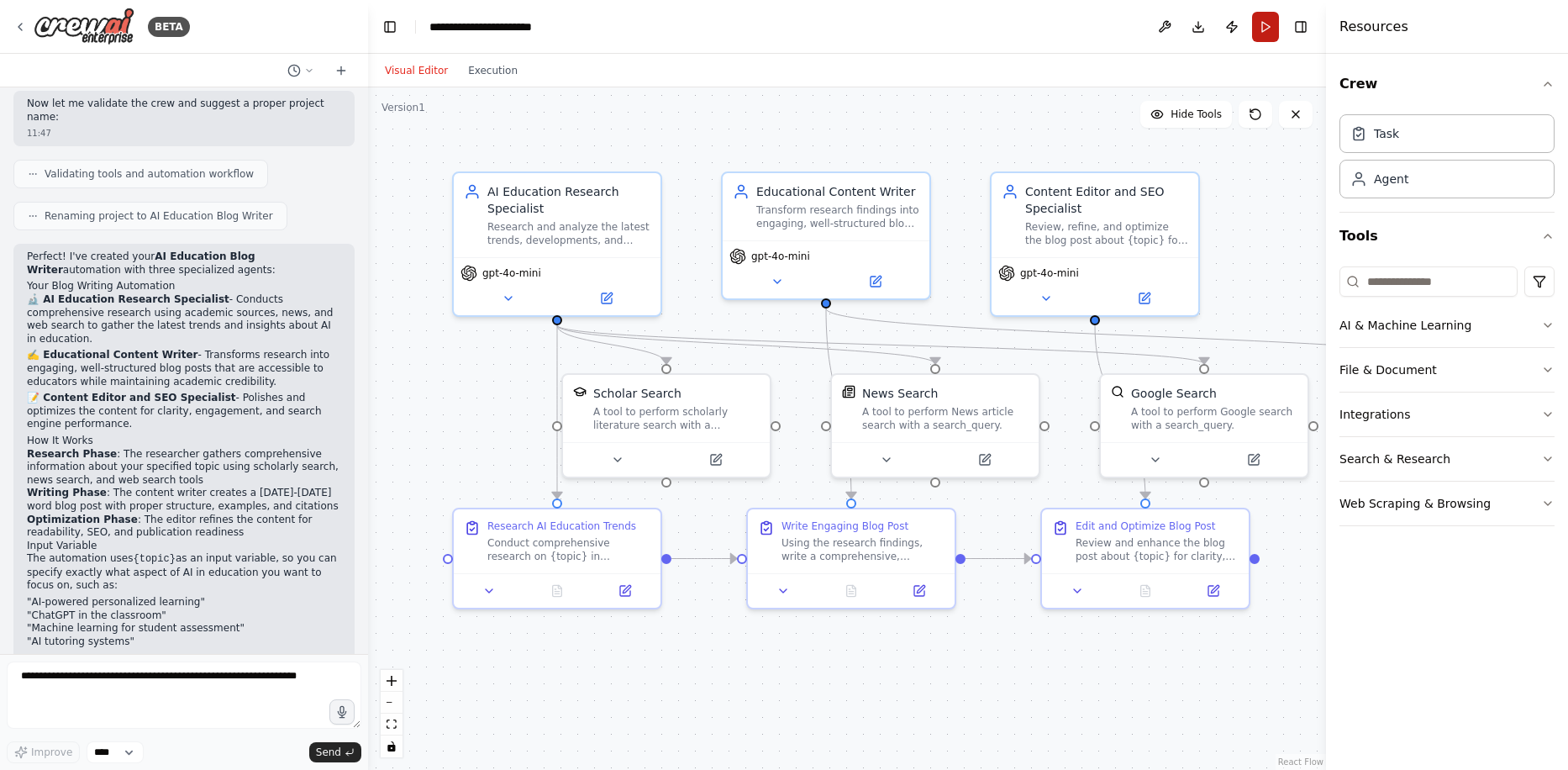
click at [1266, 35] on button "Run" at bounding box center [1265, 27] width 27 height 30
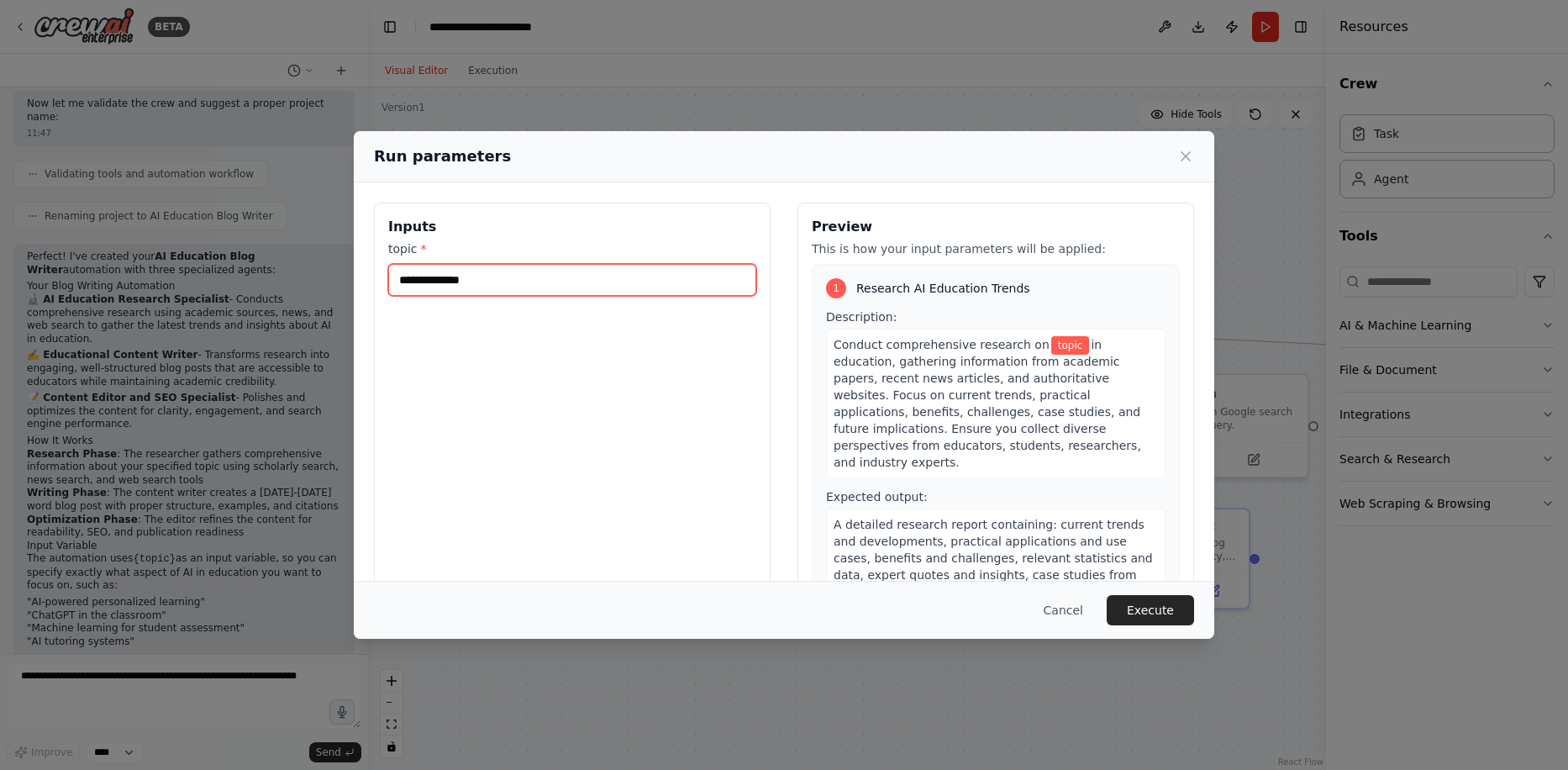
click at [663, 273] on input "topic *" at bounding box center [572, 279] width 368 height 32
type input "*"
type input "**********"
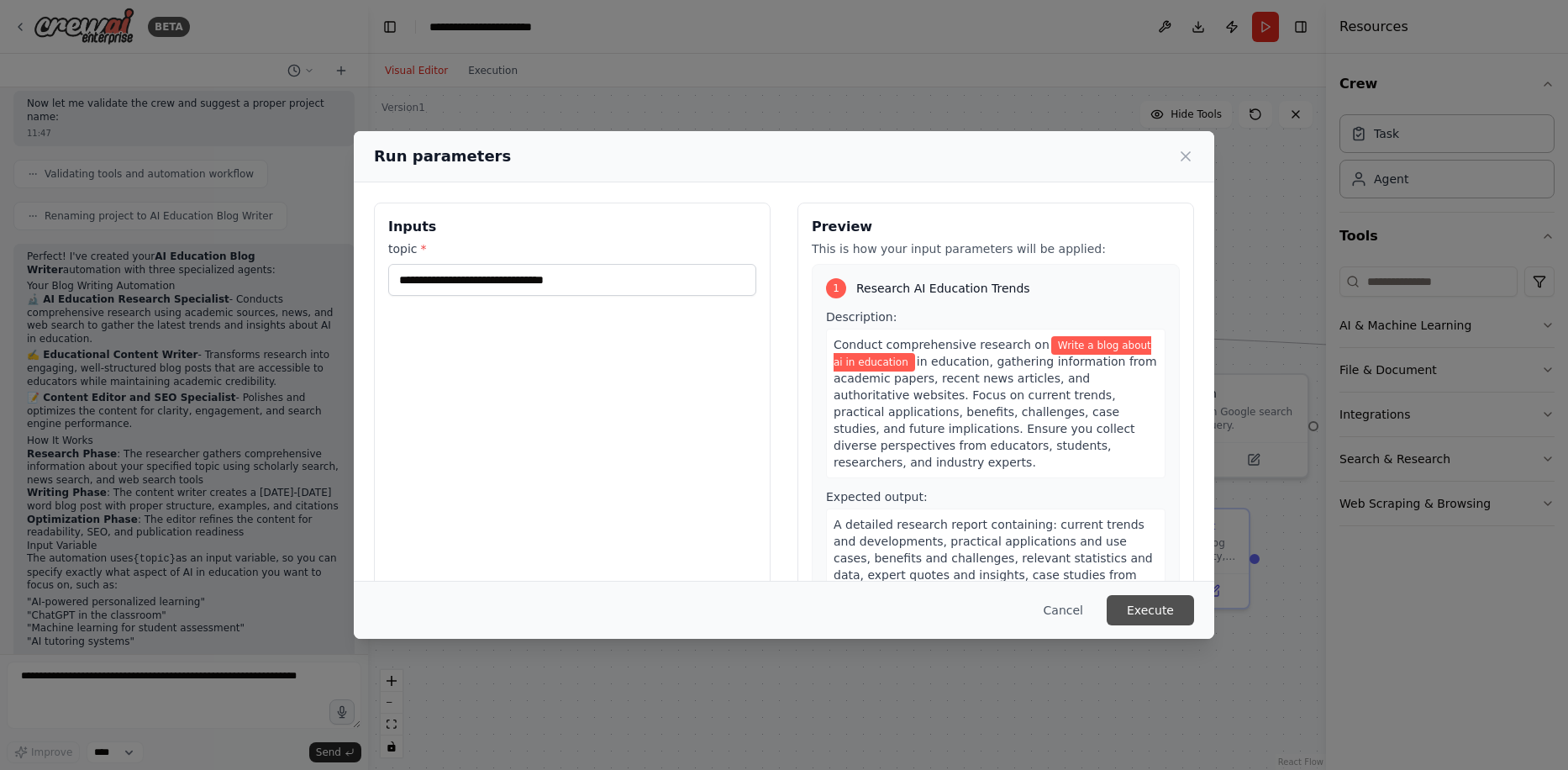
click at [1130, 603] on button "Execute" at bounding box center [1150, 610] width 87 height 30
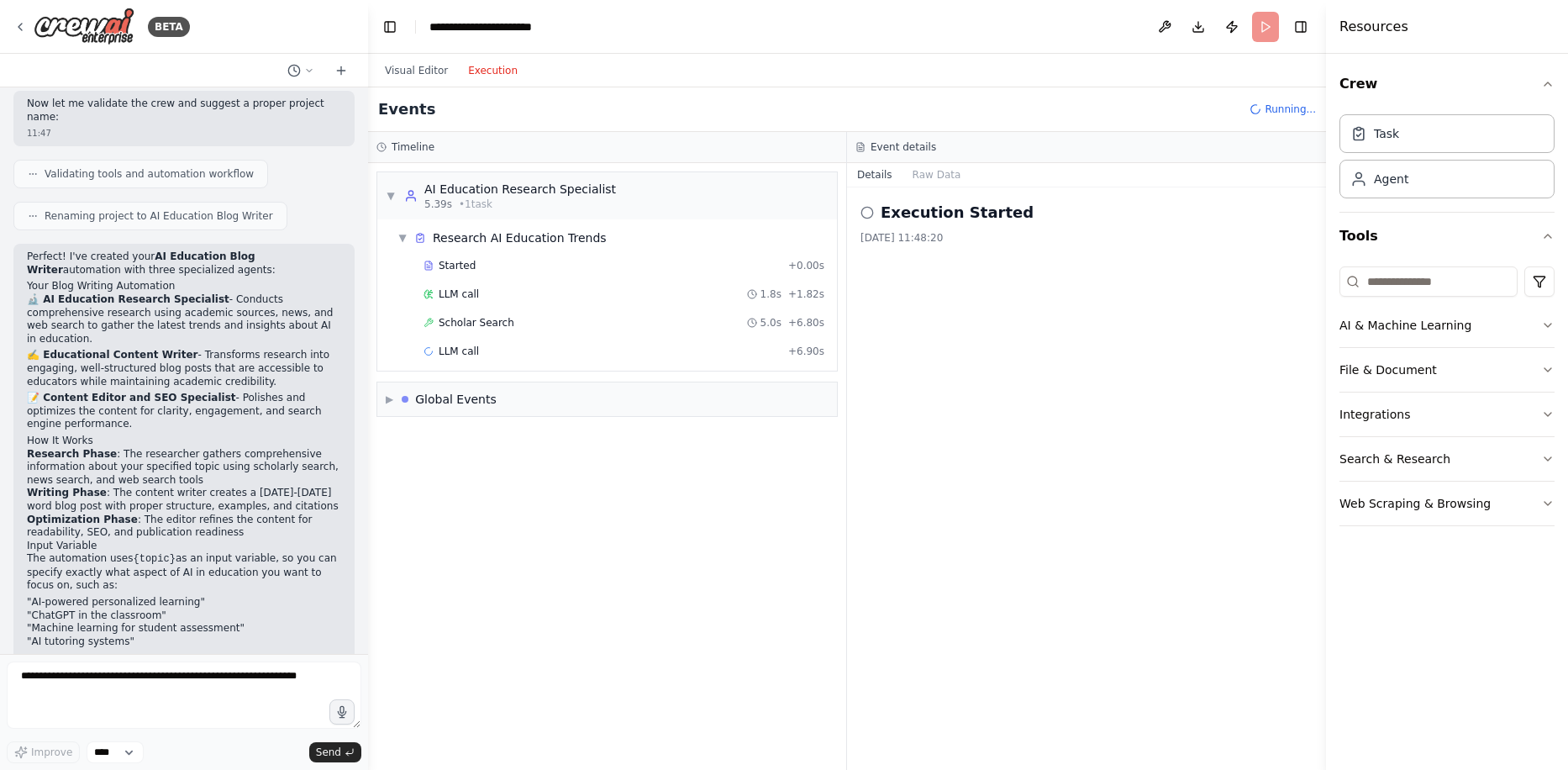
click at [473, 76] on button "Execution" at bounding box center [492, 70] width 70 height 20
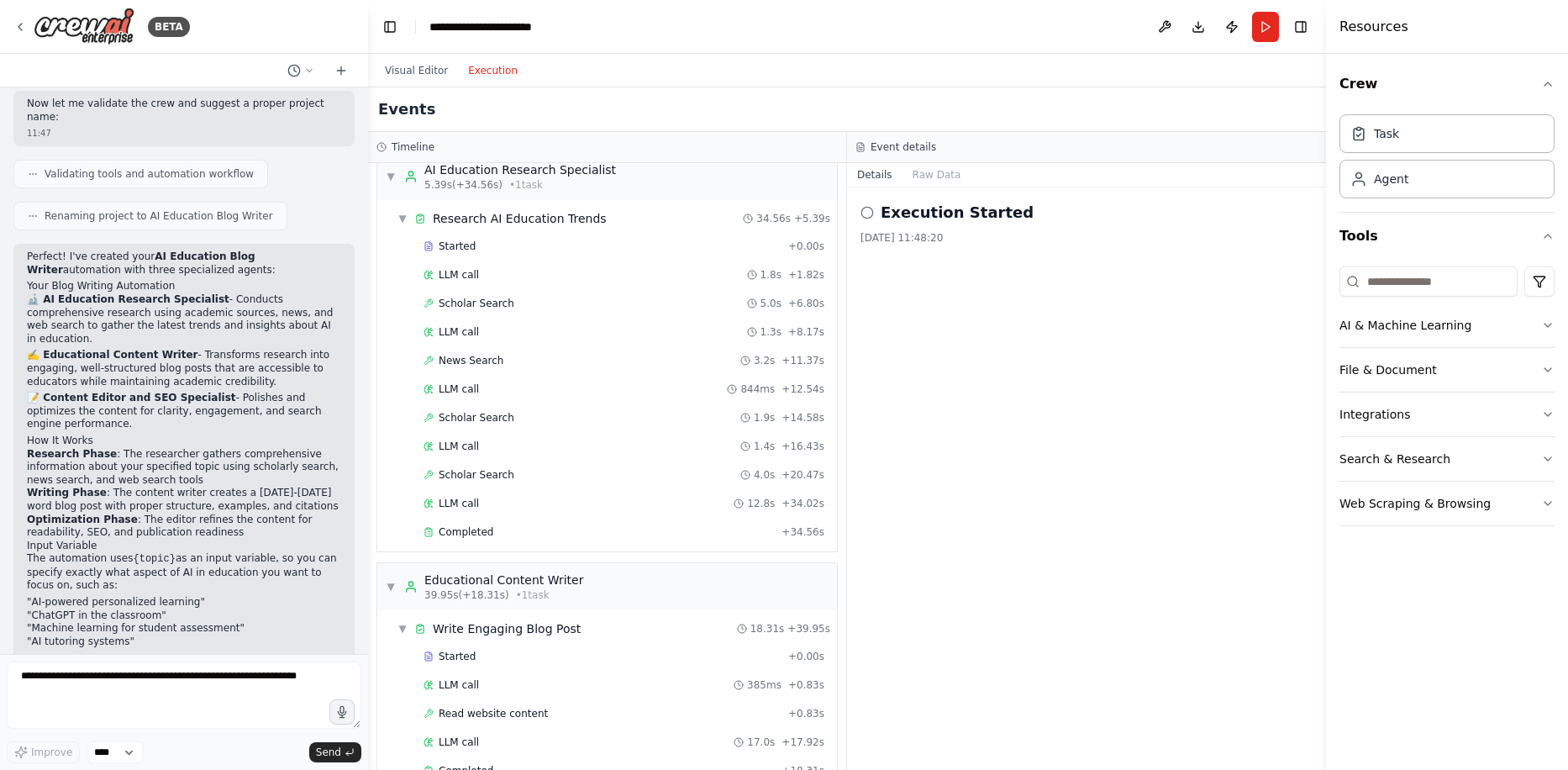
scroll to position [0, 0]
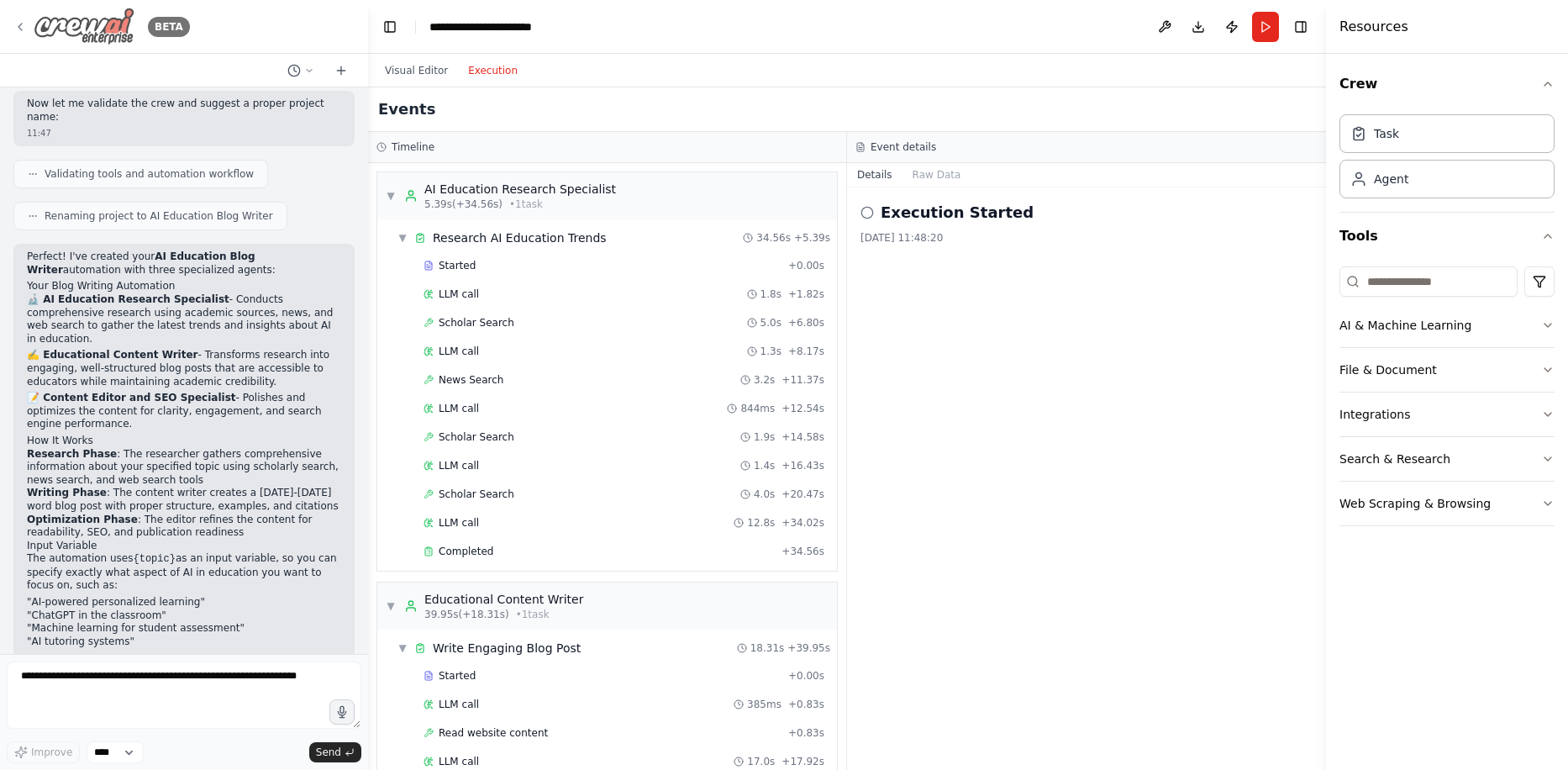
click at [14, 21] on icon at bounding box center [20, 27] width 14 height 14
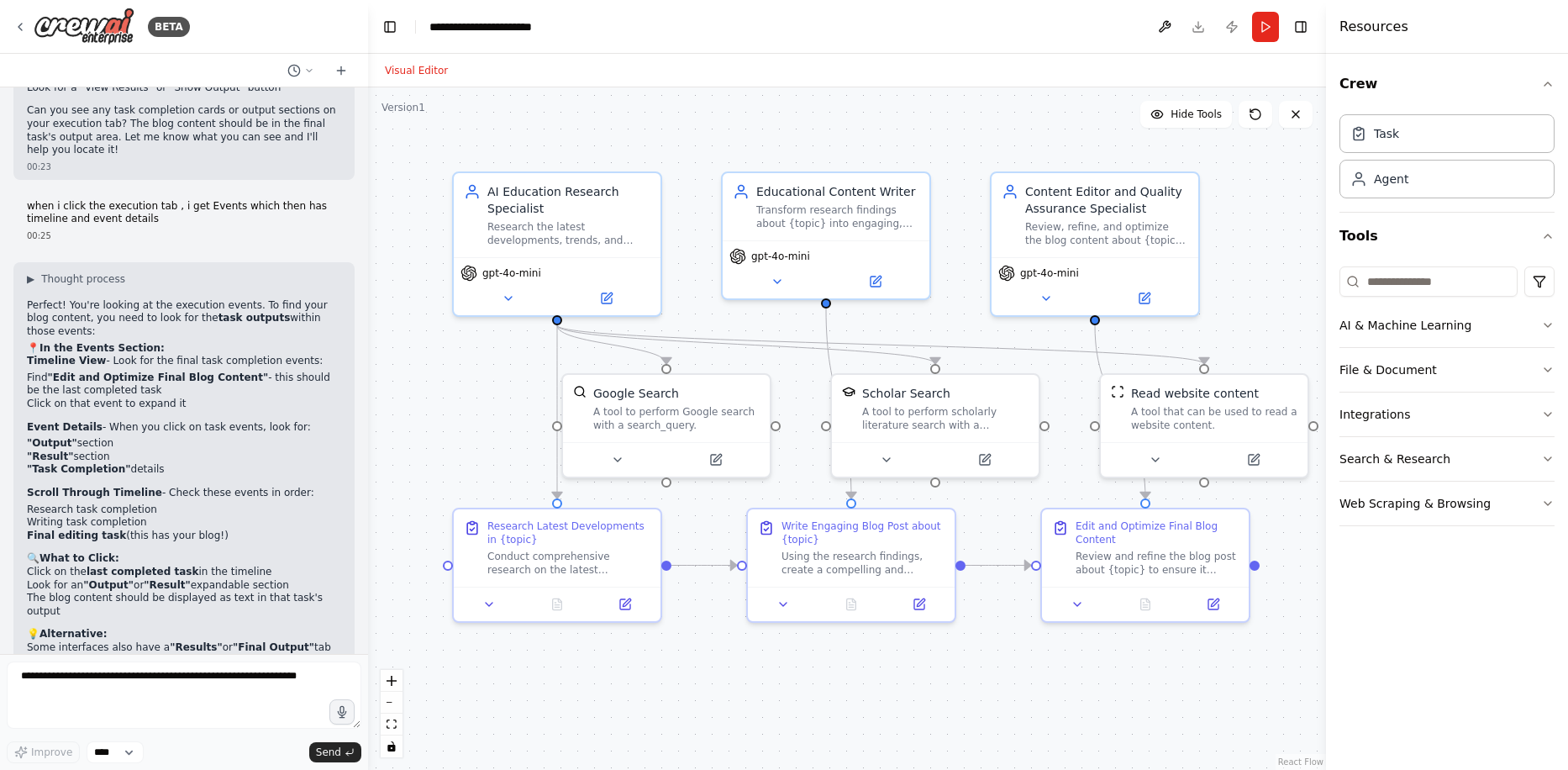
scroll to position [2812, 0]
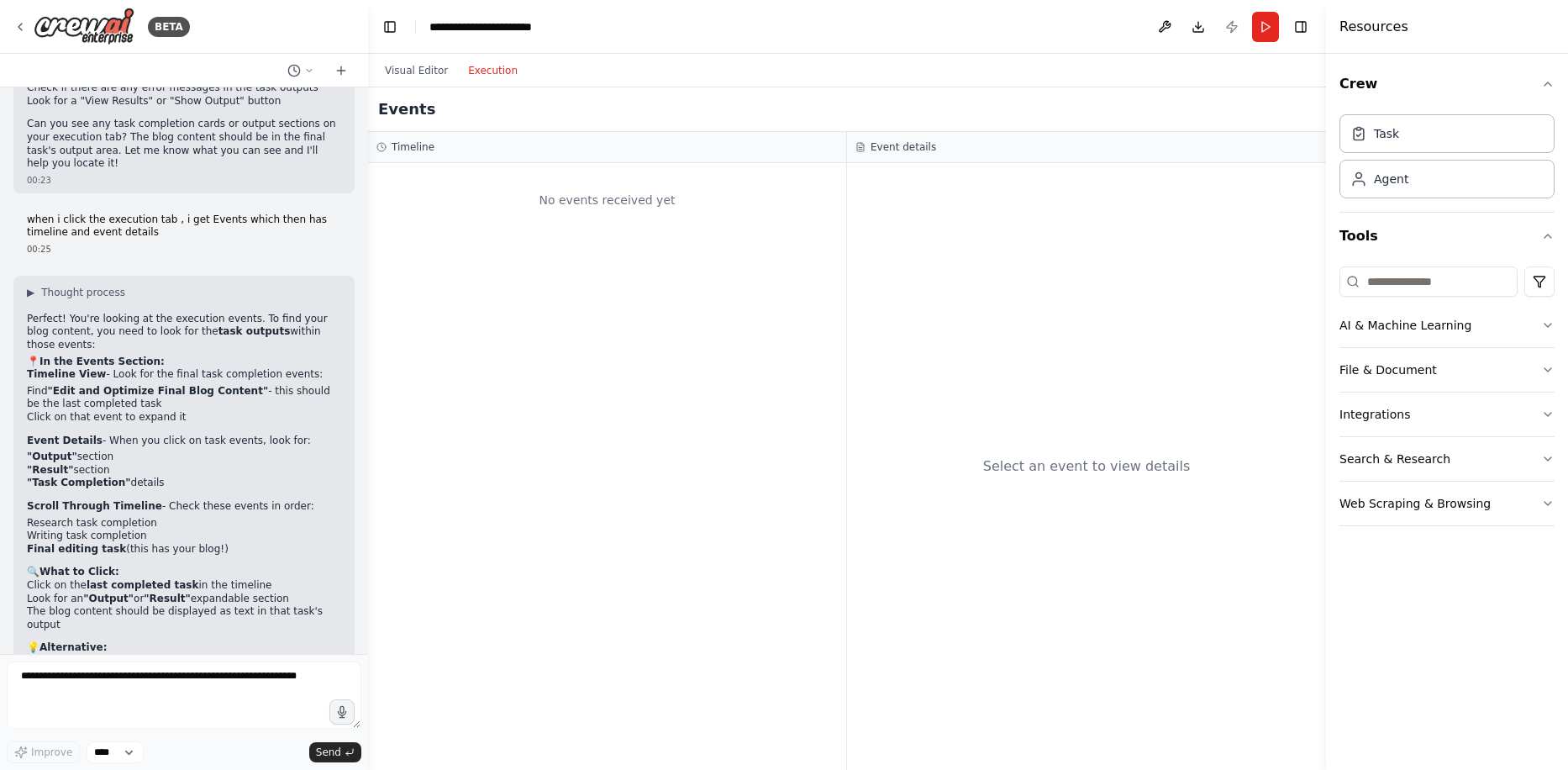
click at [504, 79] on button "Execution" at bounding box center [492, 70] width 70 height 20
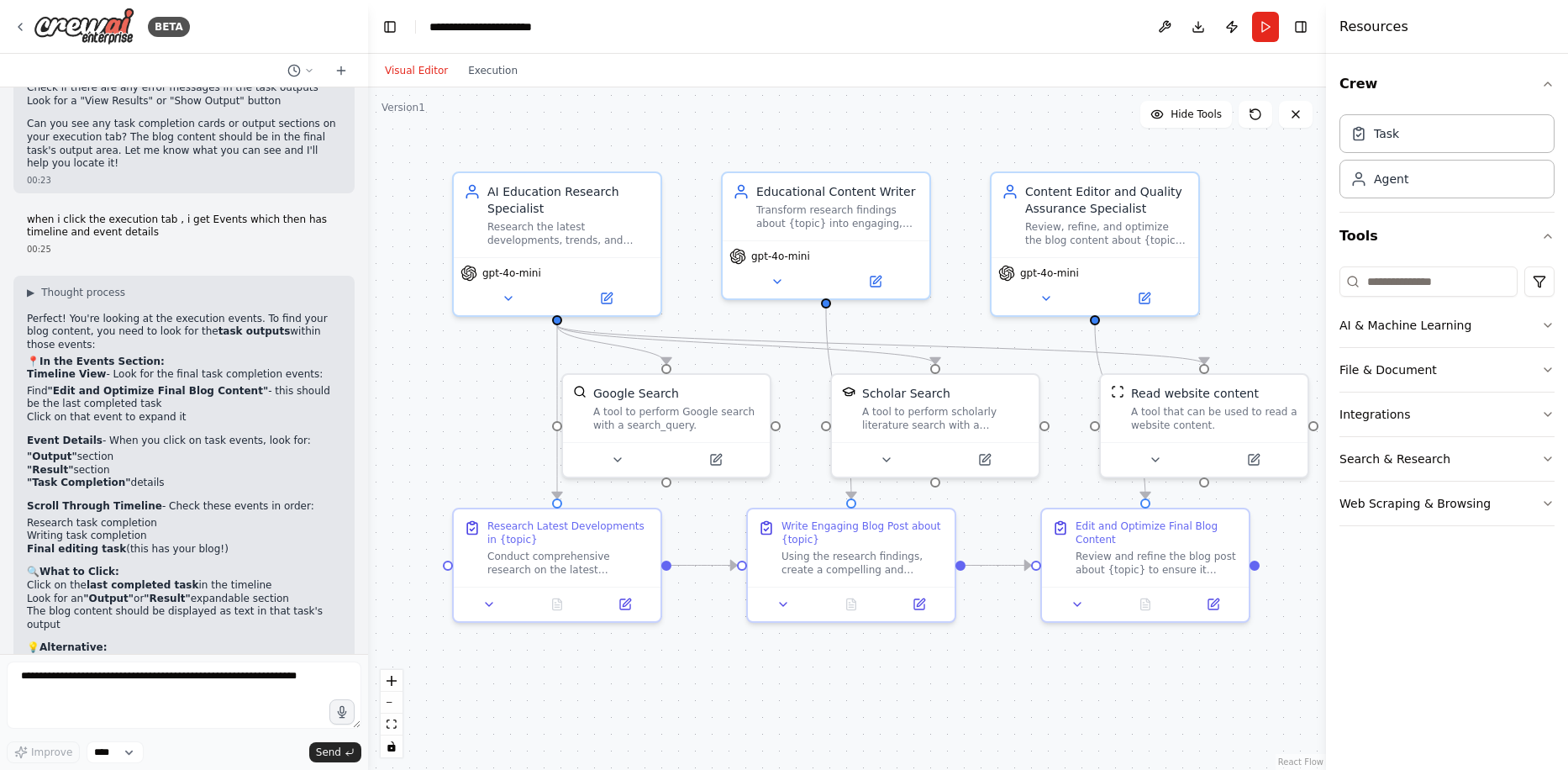
click at [427, 74] on button "Visual Editor" at bounding box center [416, 70] width 83 height 20
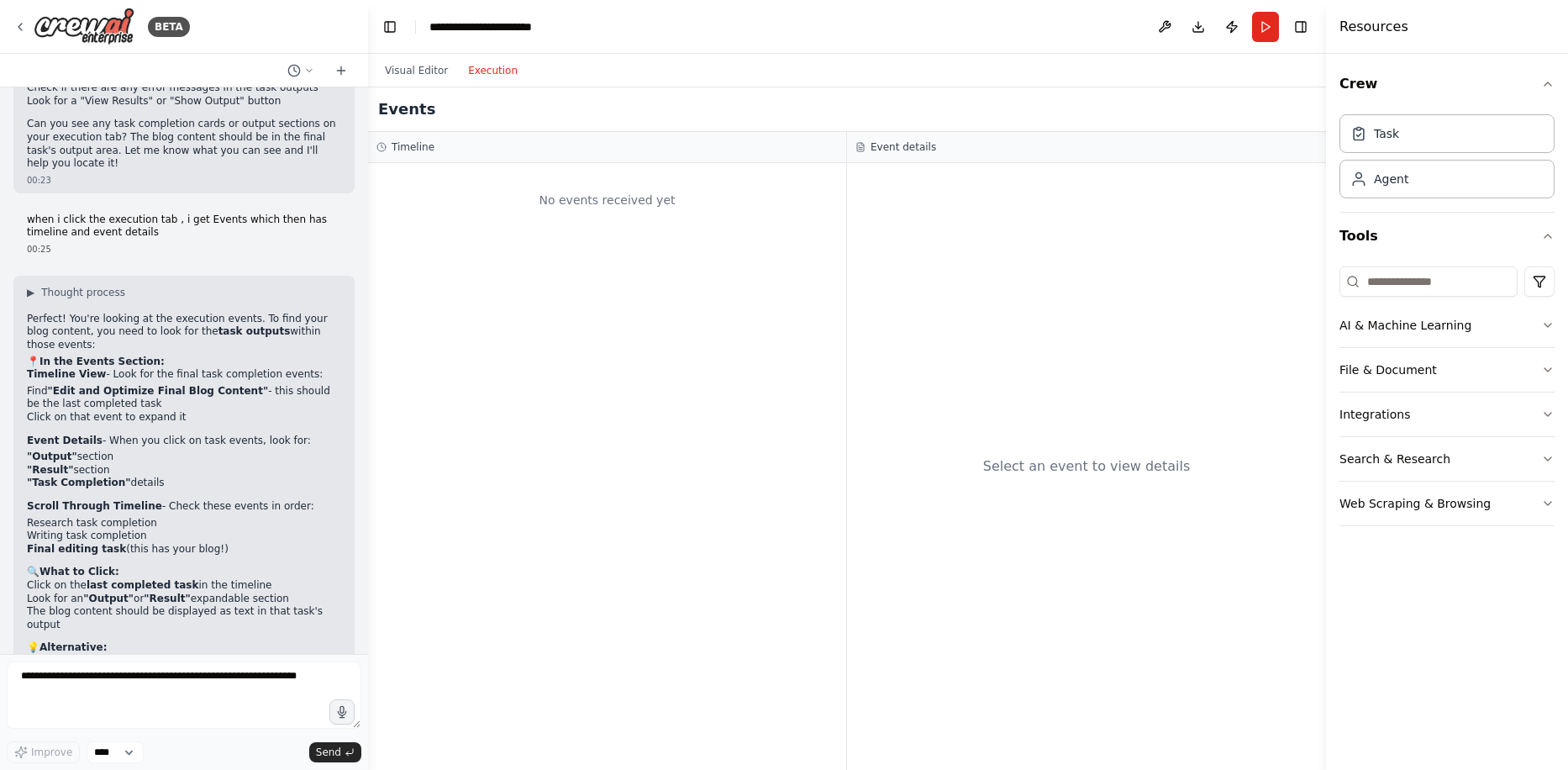
click at [469, 74] on button "Execution" at bounding box center [492, 70] width 70 height 20
click at [1252, 22] on button "Run" at bounding box center [1265, 27] width 27 height 30
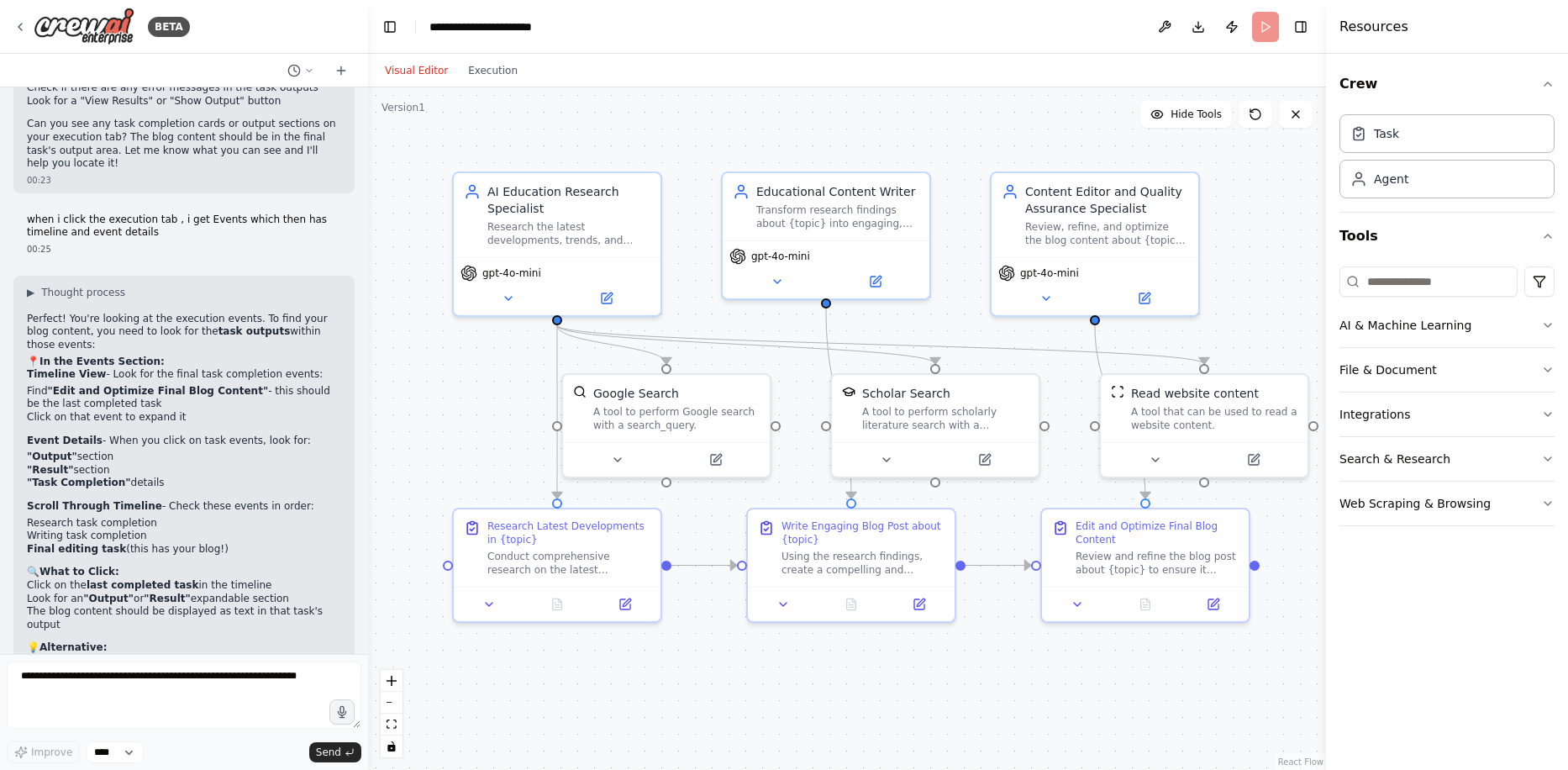
click at [401, 63] on button "Visual Editor" at bounding box center [416, 70] width 83 height 20
